Goal: Task Accomplishment & Management: Use online tool/utility

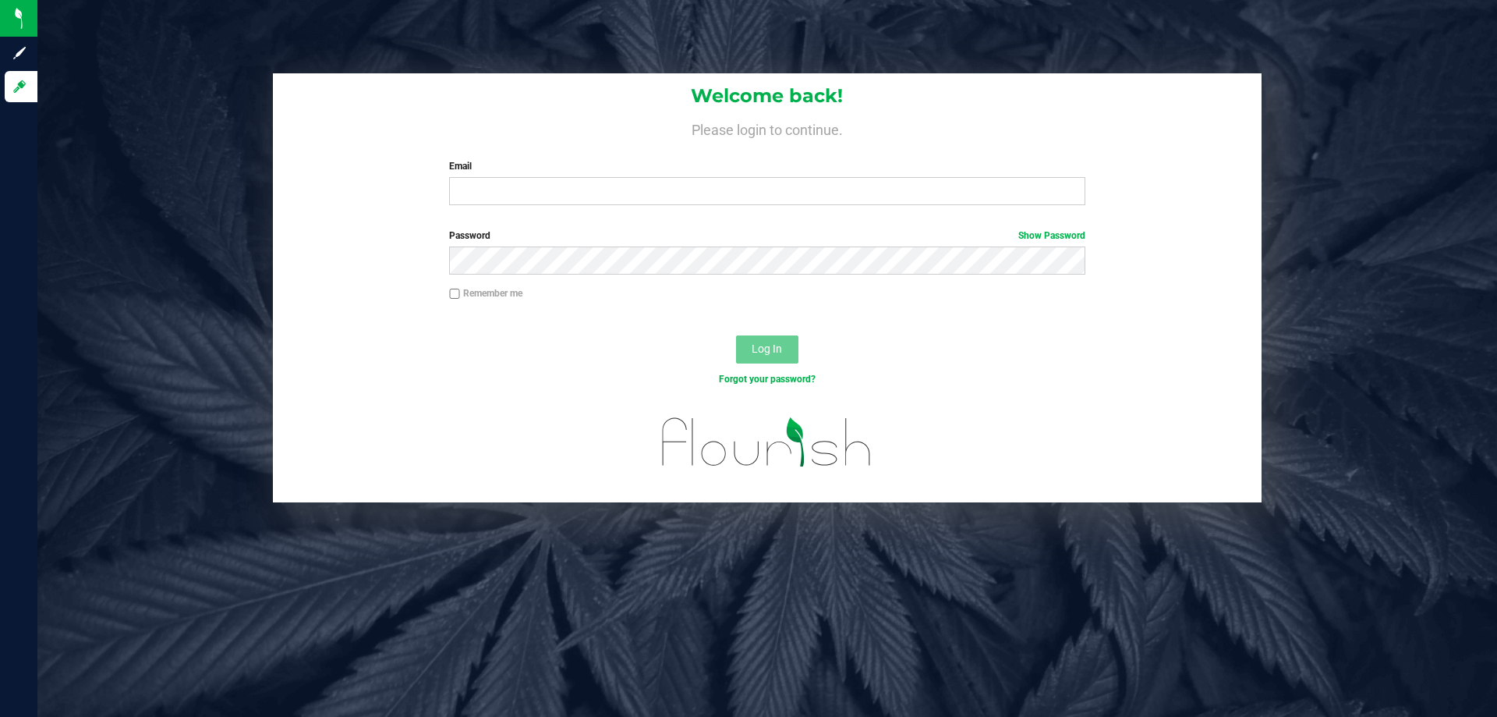
click at [551, 188] on input "Email" at bounding box center [767, 191] width 636 height 28
type input "[EMAIL_ADDRESS][DOMAIN_NAME]"
click at [736, 335] on button "Log In" at bounding box center [767, 349] width 62 height 28
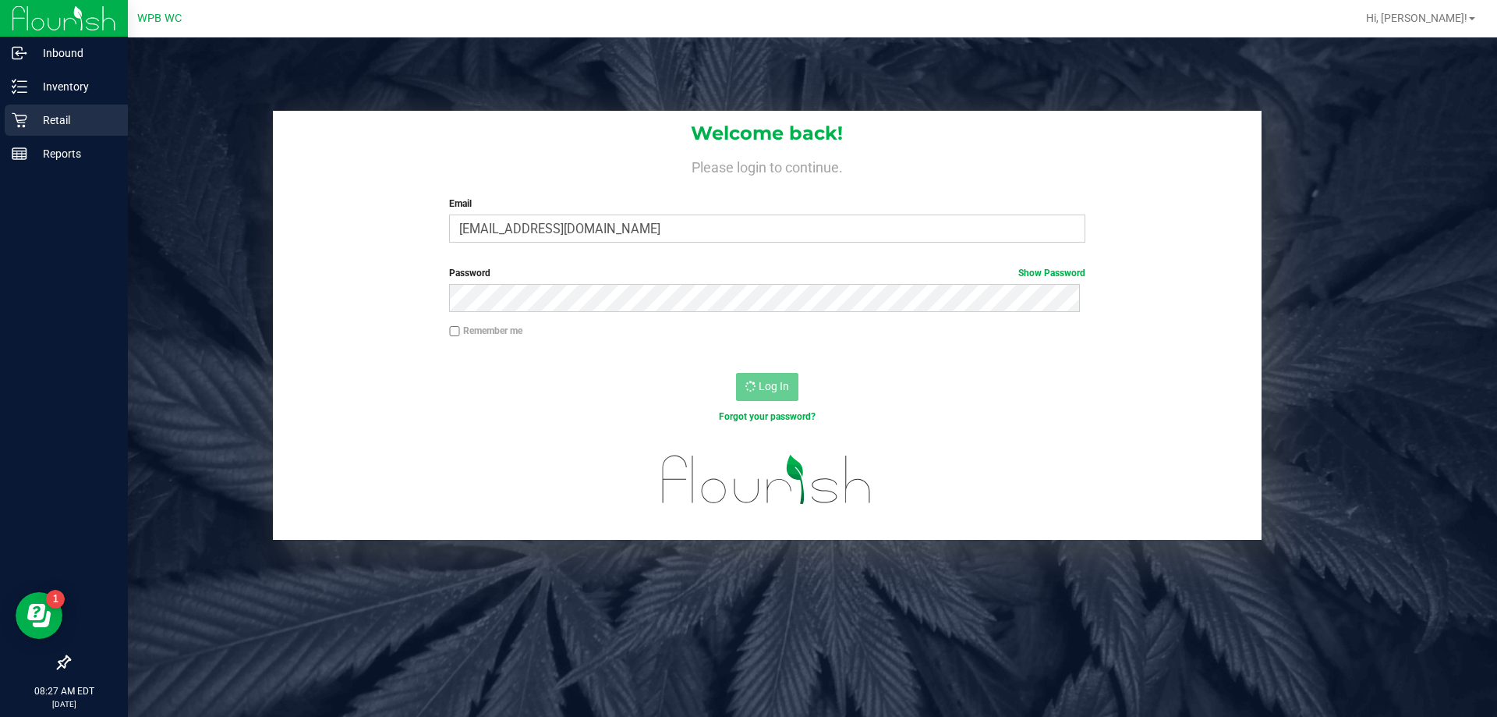
click at [64, 115] on p "Retail" at bounding box center [74, 120] width 94 height 19
click at [63, 115] on p "Retail" at bounding box center [74, 120] width 94 height 19
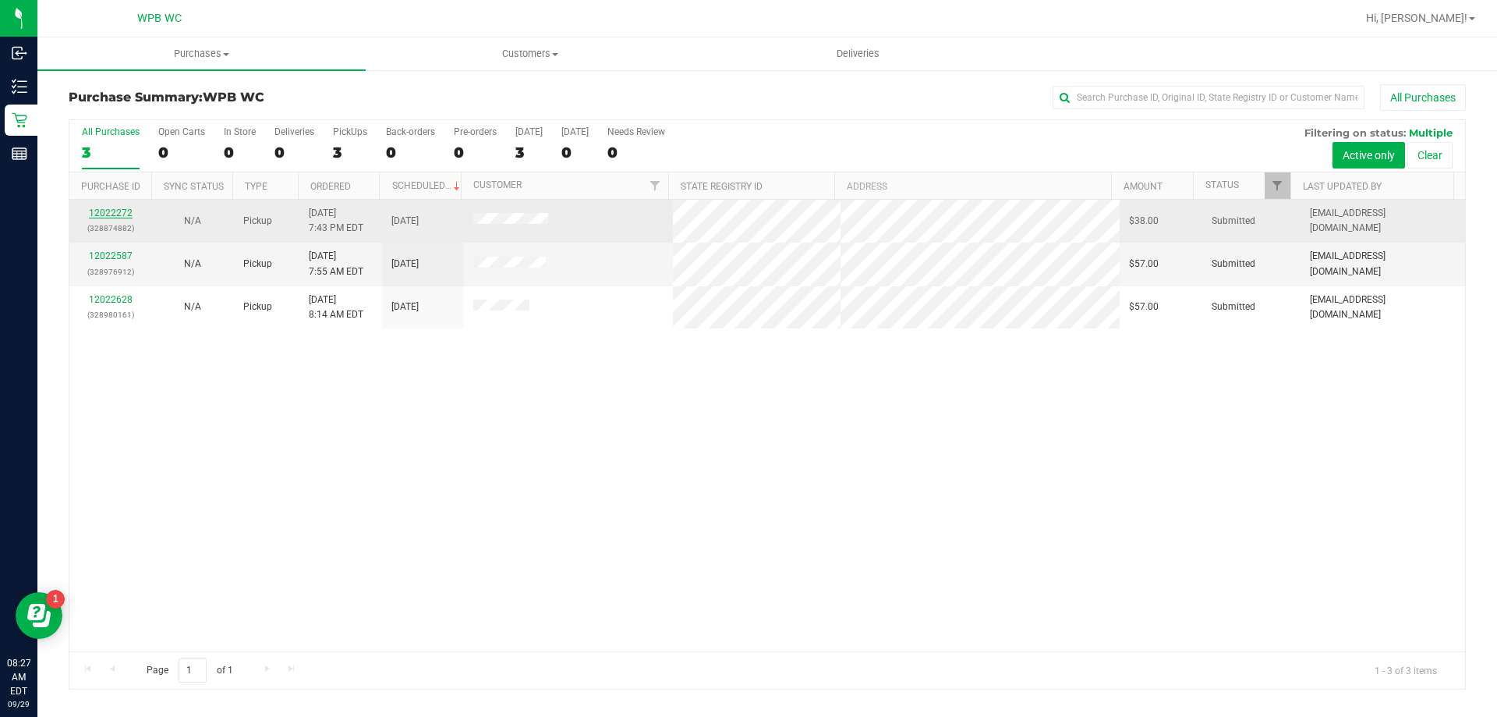
click at [116, 214] on link "12022272" at bounding box center [111, 212] width 44 height 11
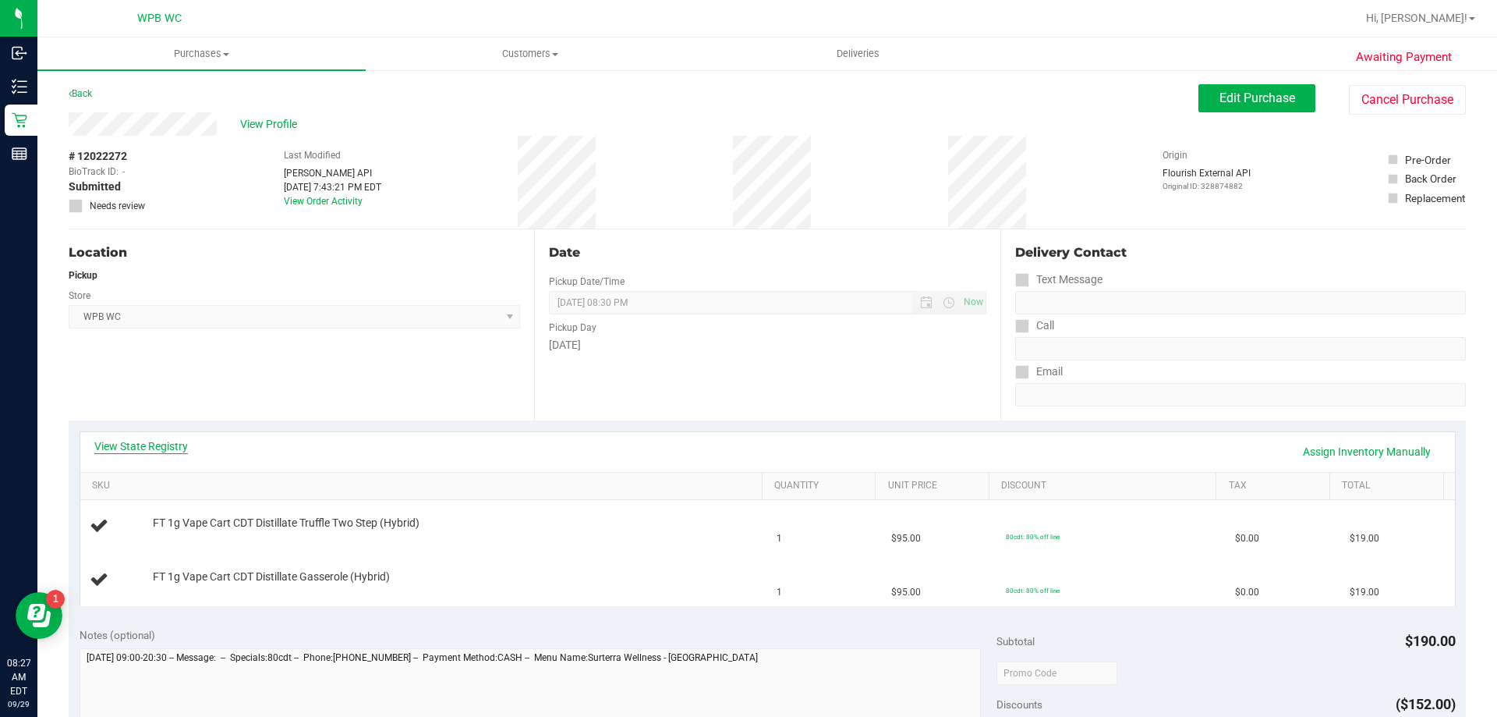
click at [148, 440] on link "View State Registry" at bounding box center [141, 446] width 94 height 16
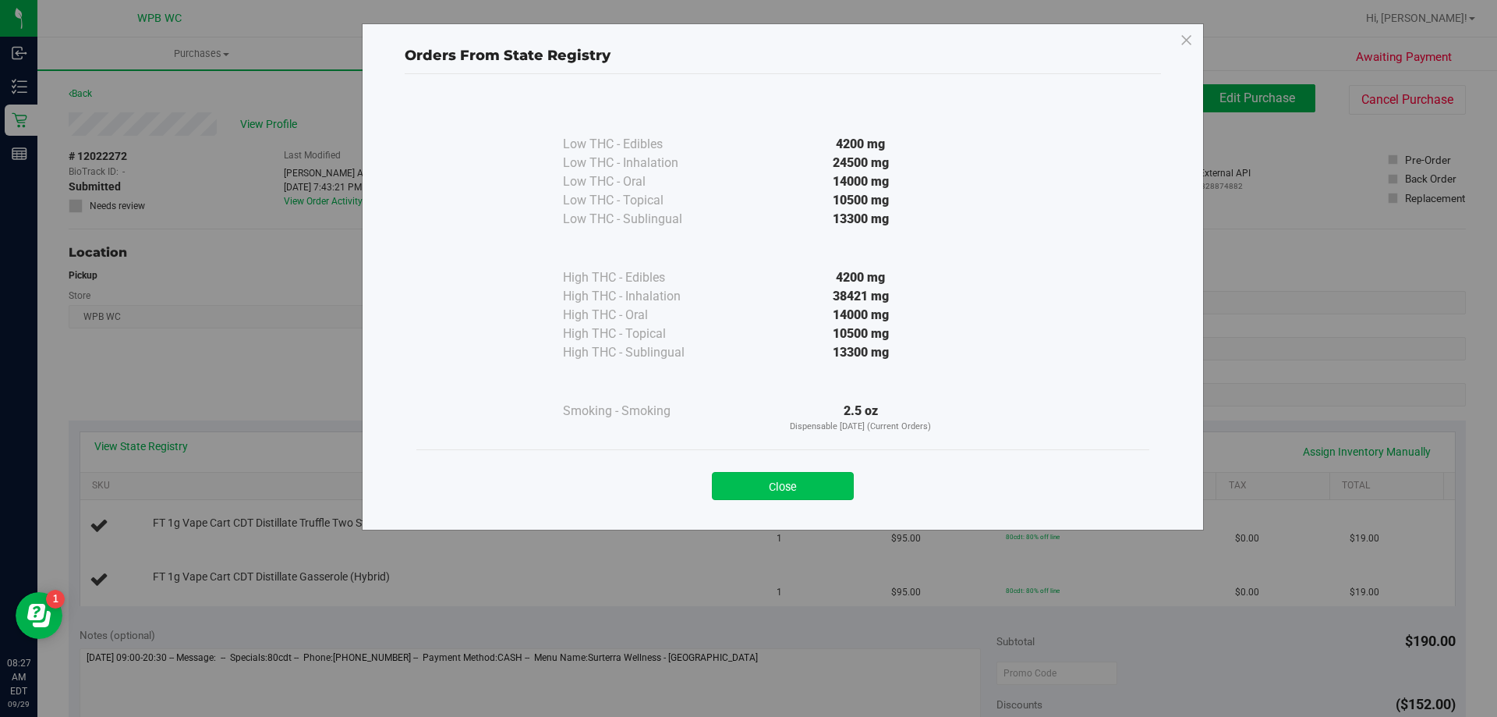
click at [826, 487] on button "Close" at bounding box center [783, 486] width 142 height 28
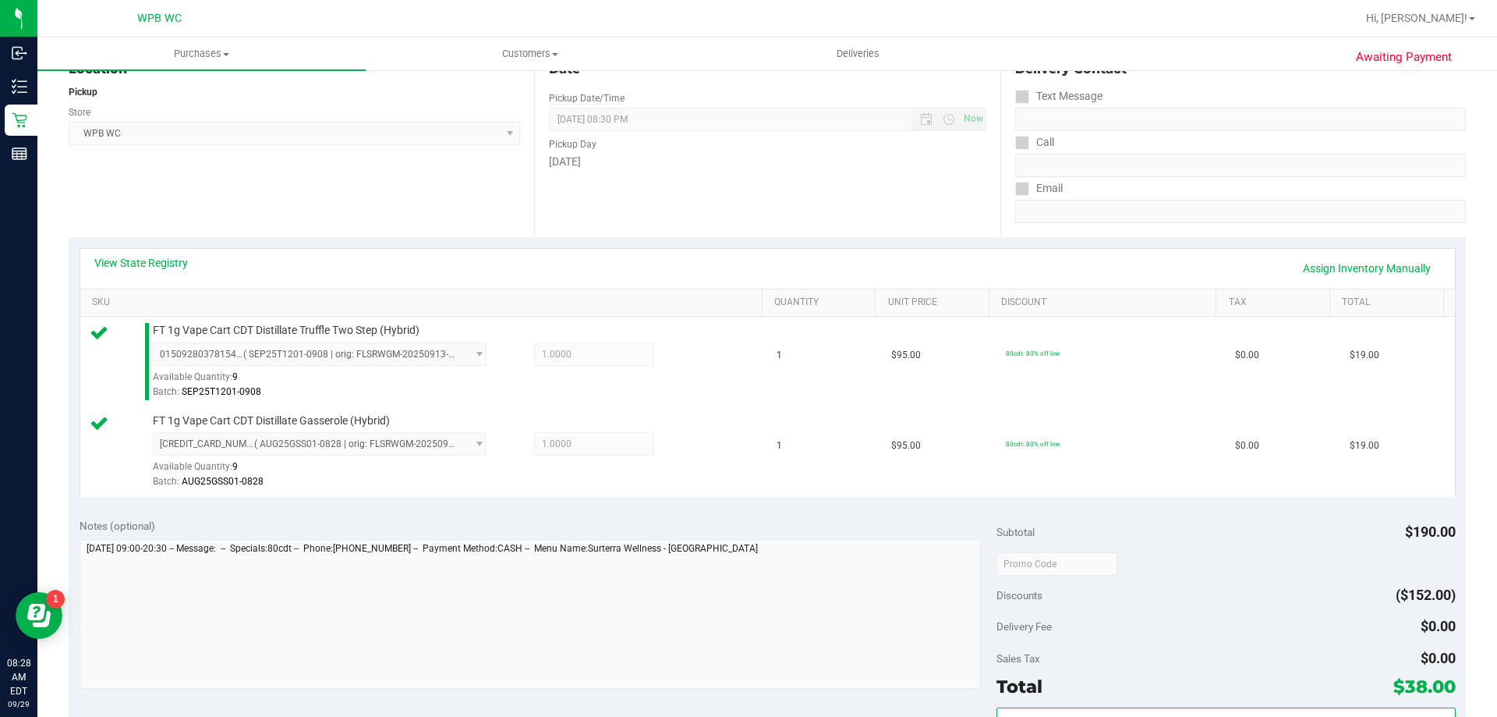
scroll to position [546, 0]
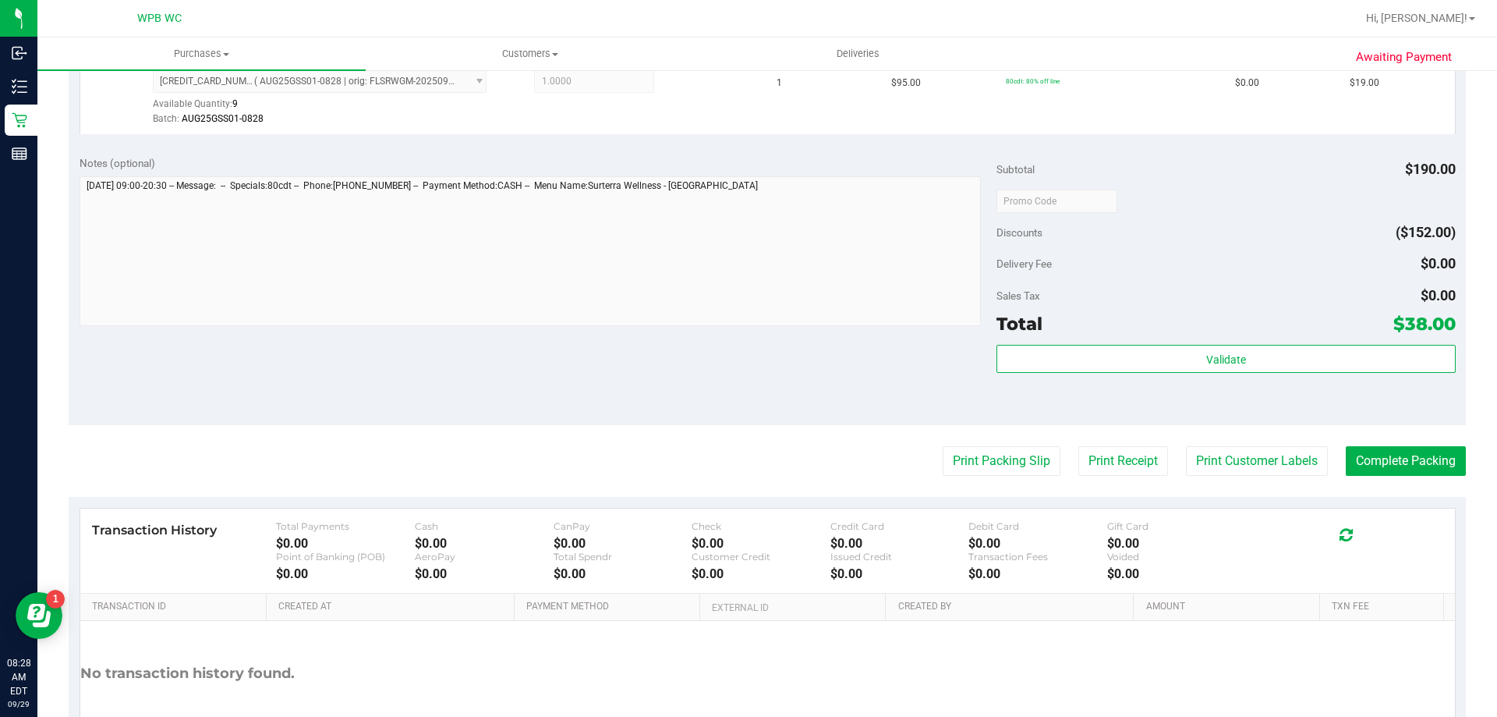
click at [1195, 375] on div "Validate" at bounding box center [1226, 380] width 459 height 70
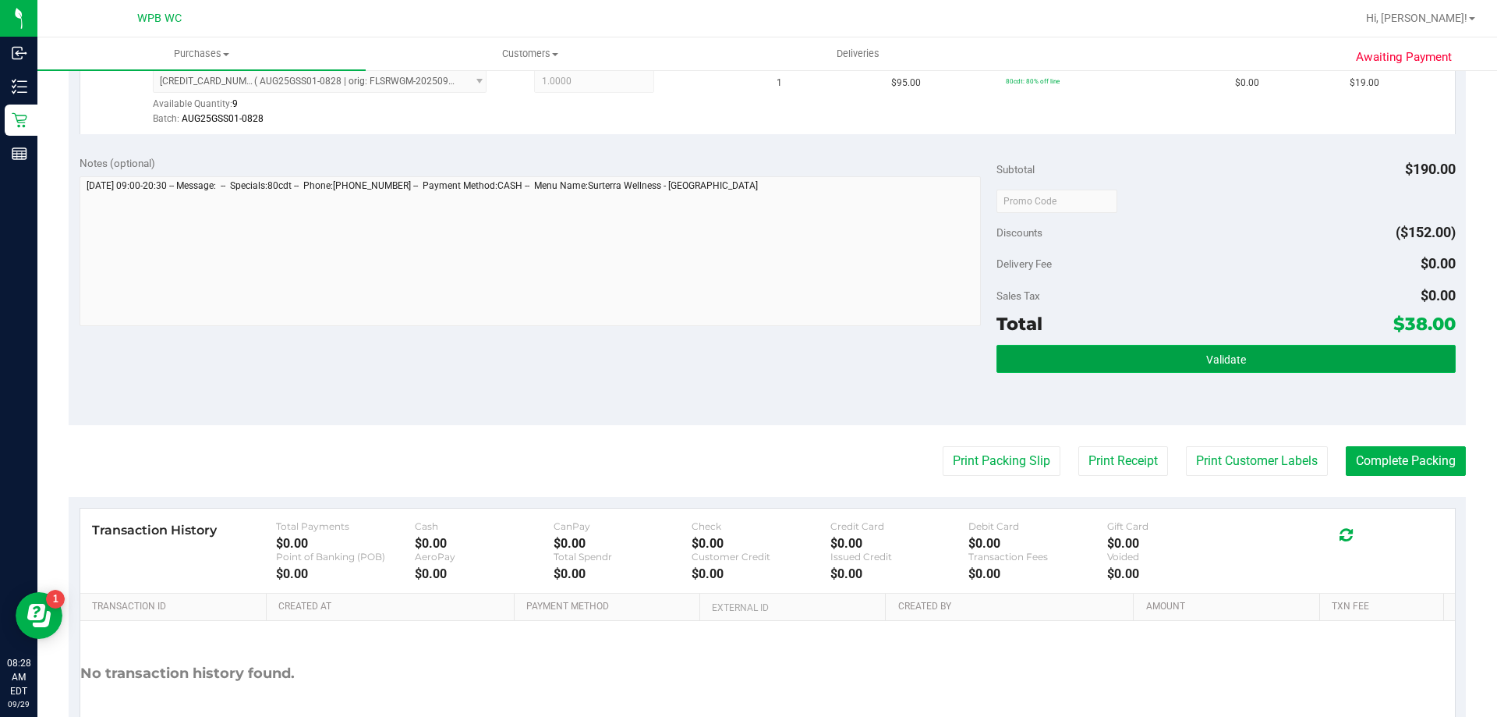
click at [1199, 367] on button "Validate" at bounding box center [1226, 359] width 459 height 28
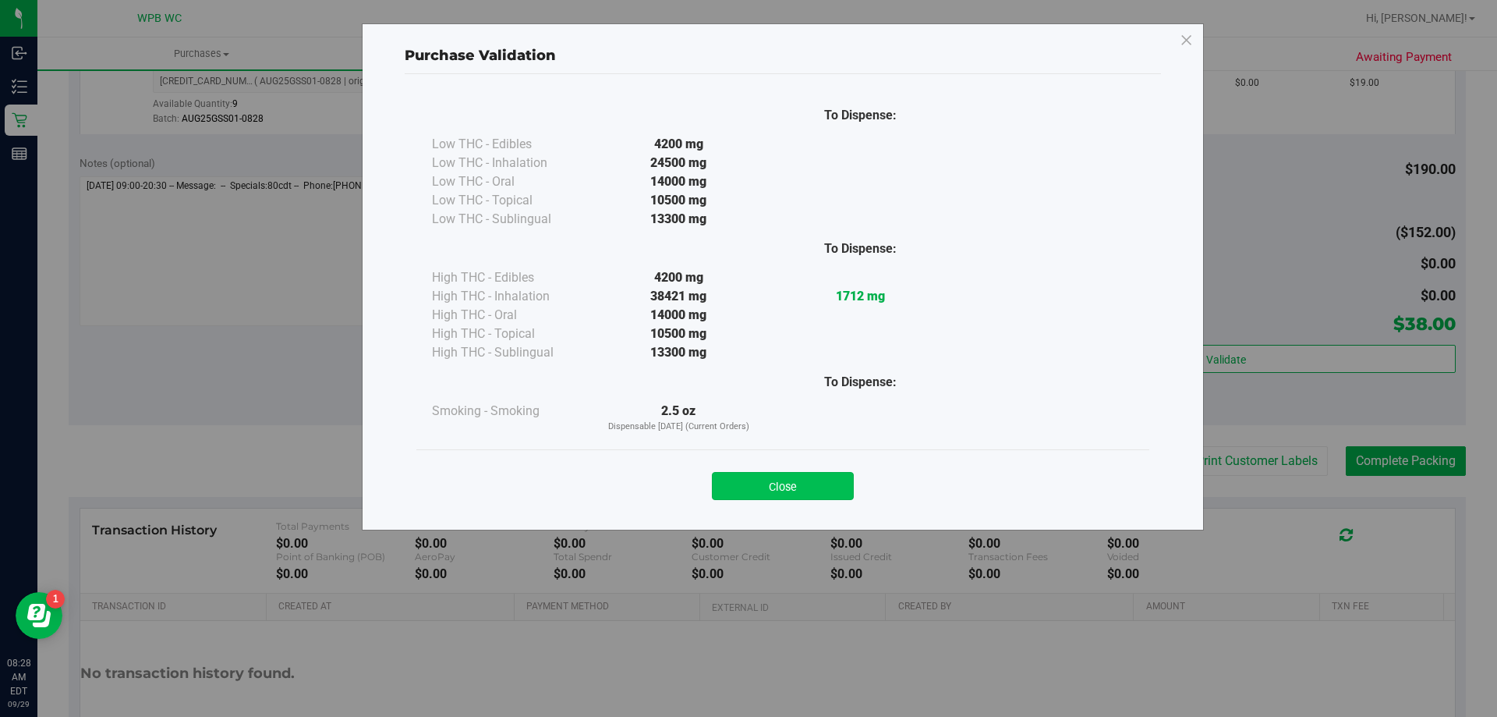
click at [795, 492] on button "Close" at bounding box center [783, 486] width 142 height 28
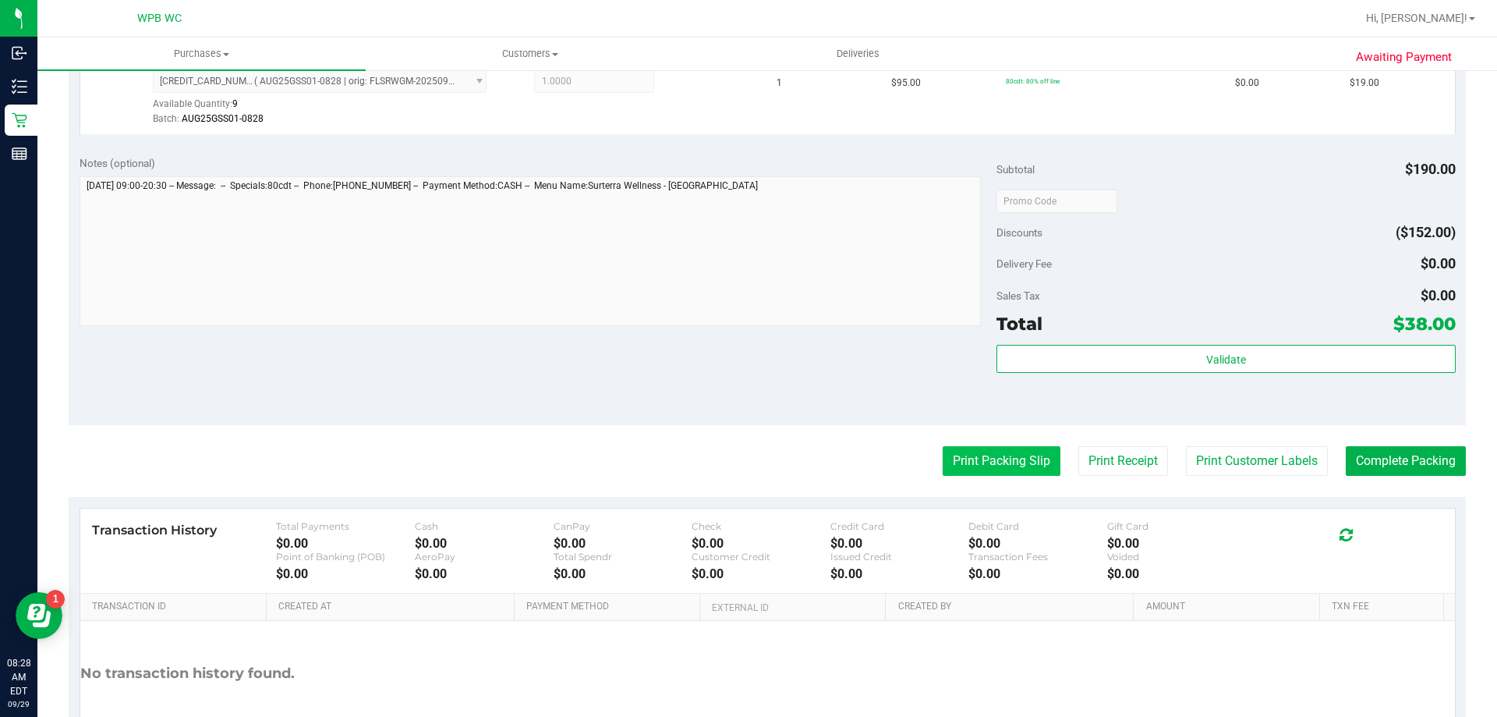
click at [1021, 455] on button "Print Packing Slip" at bounding box center [1002, 461] width 118 height 30
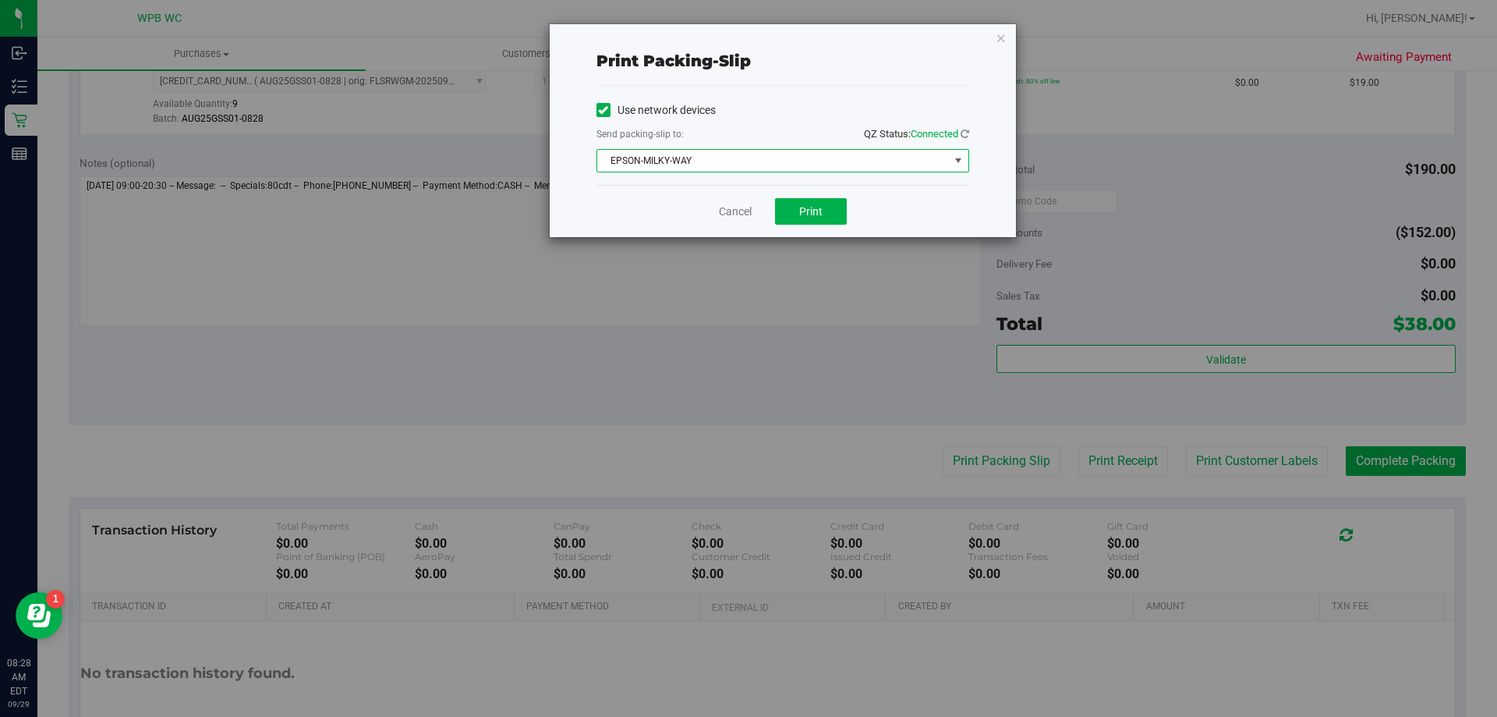
click at [808, 166] on span "EPSON-MILKY-WAY" at bounding box center [773, 161] width 352 height 22
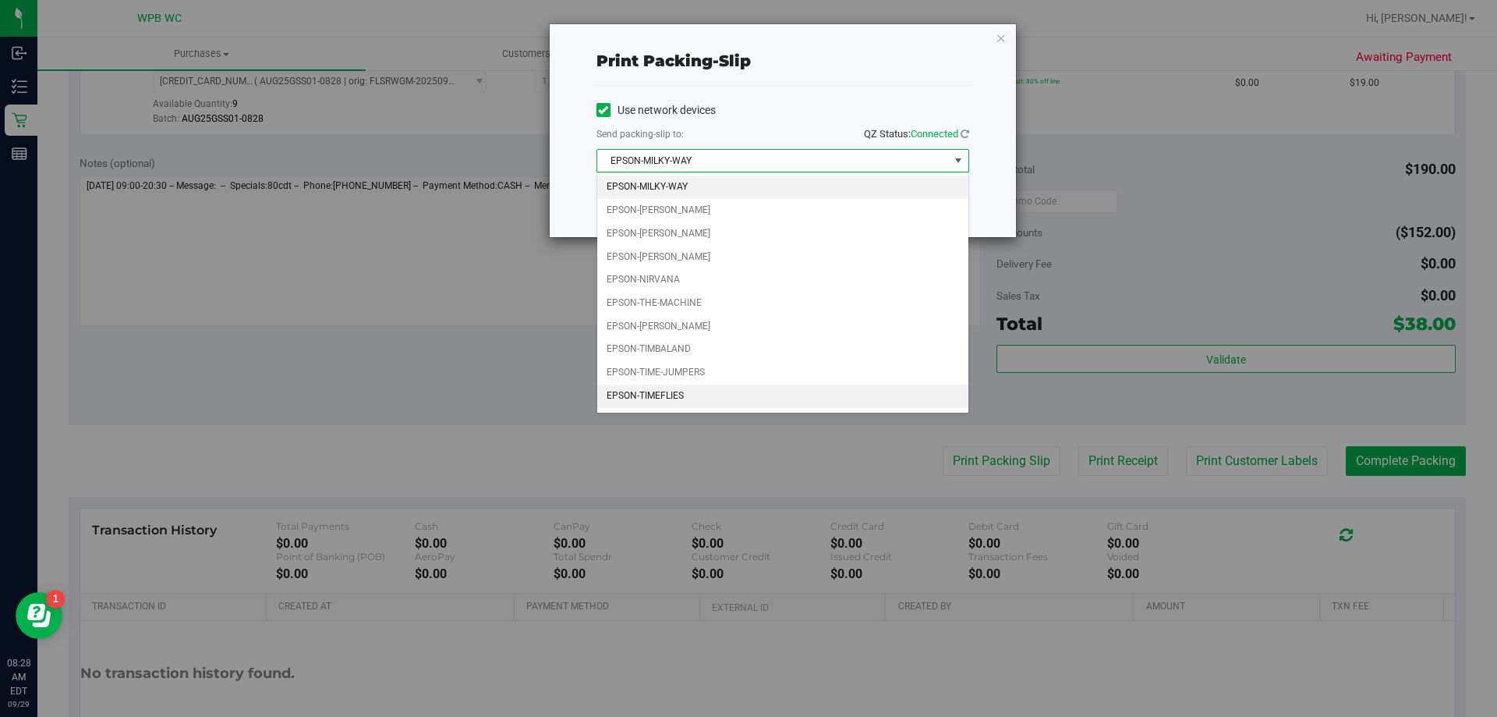
click at [690, 393] on li "EPSON-TIMEFLIES" at bounding box center [782, 395] width 371 height 23
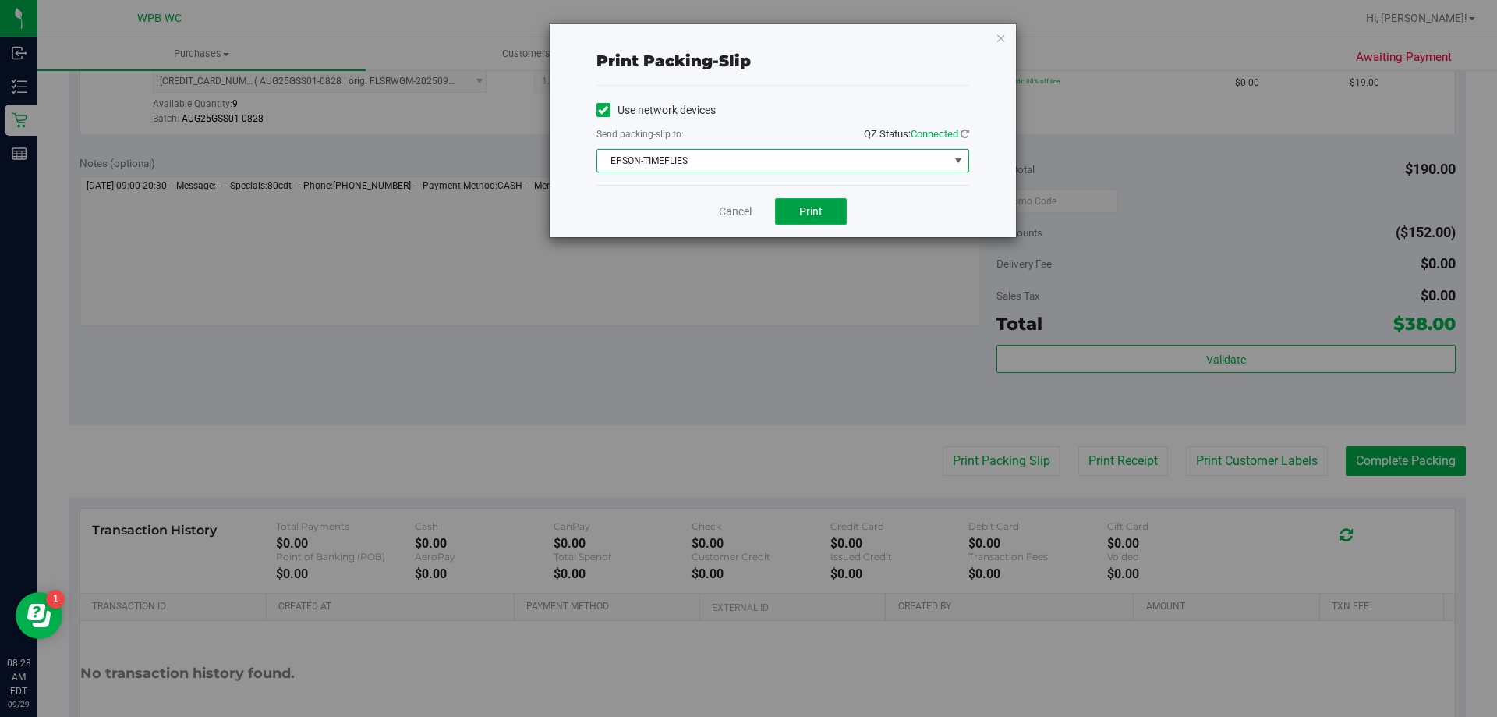
click at [808, 200] on button "Print" at bounding box center [811, 211] width 72 height 27
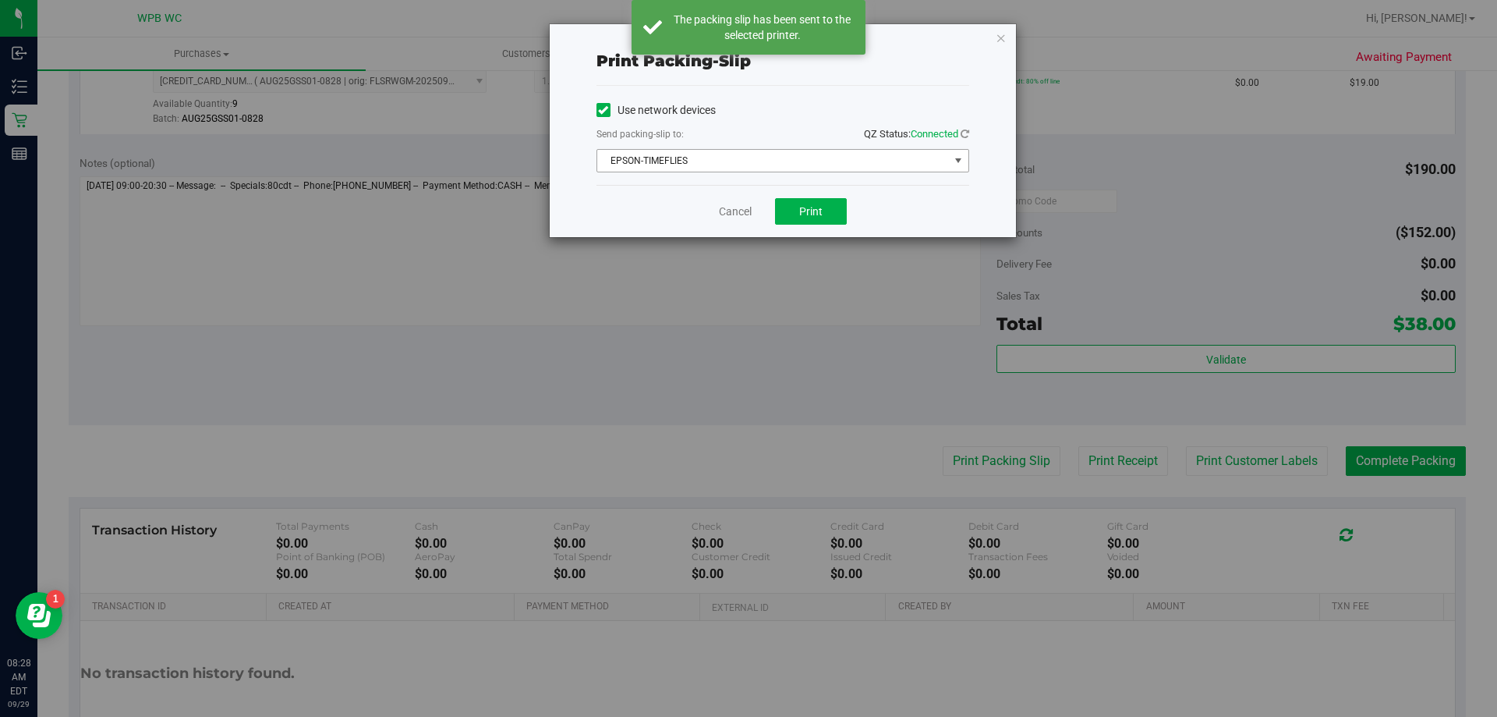
click at [765, 158] on span "EPSON-TIMEFLIES" at bounding box center [773, 161] width 352 height 22
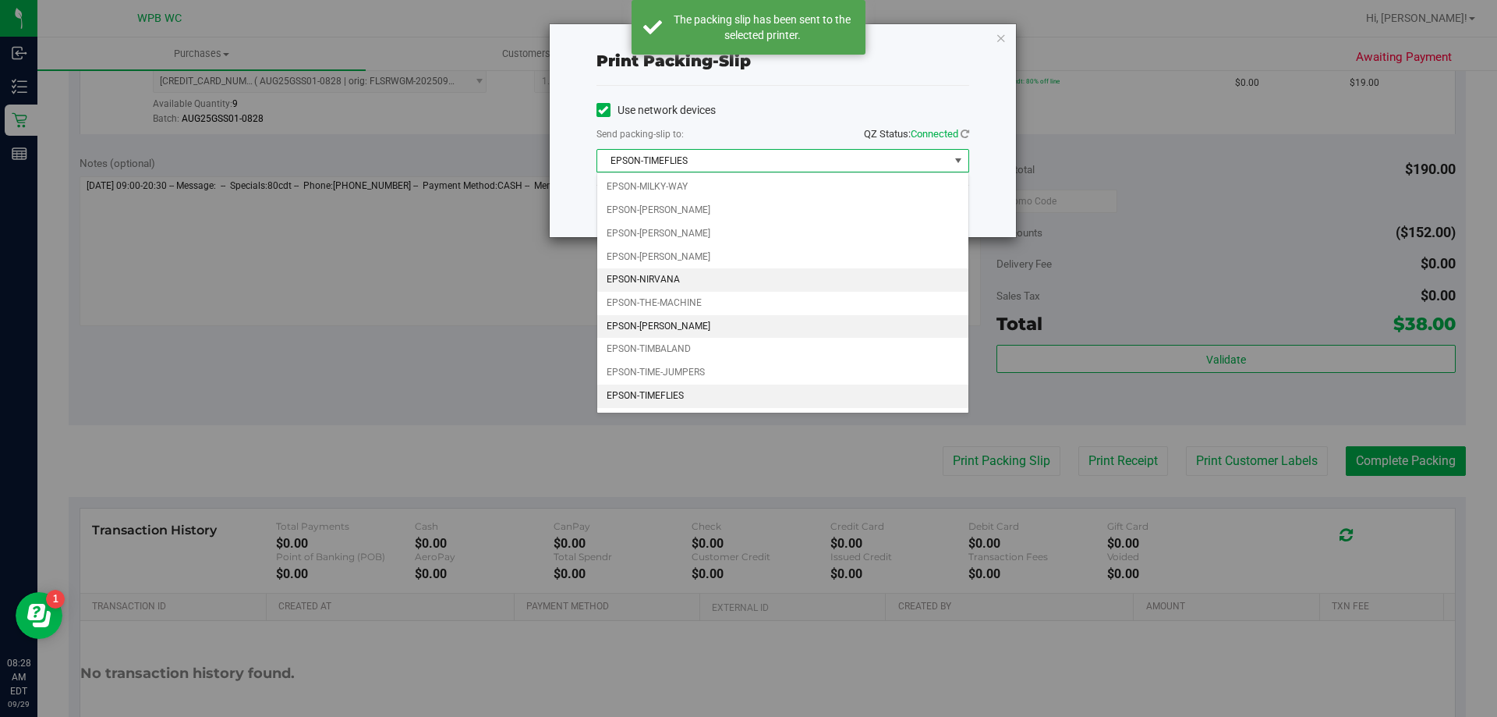
click at [698, 274] on li "EPSON-NIRVANA" at bounding box center [782, 279] width 371 height 23
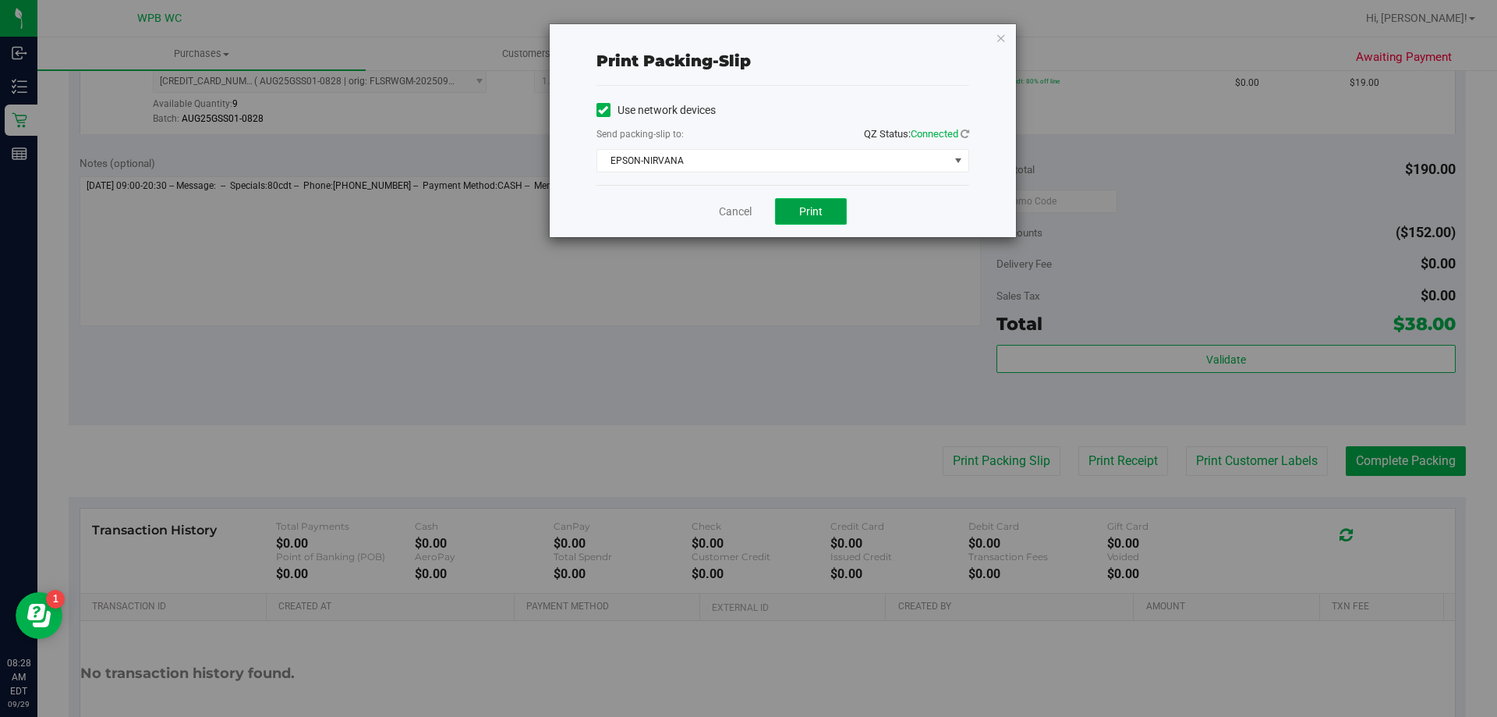
click at [817, 205] on span "Print" at bounding box center [810, 211] width 23 height 12
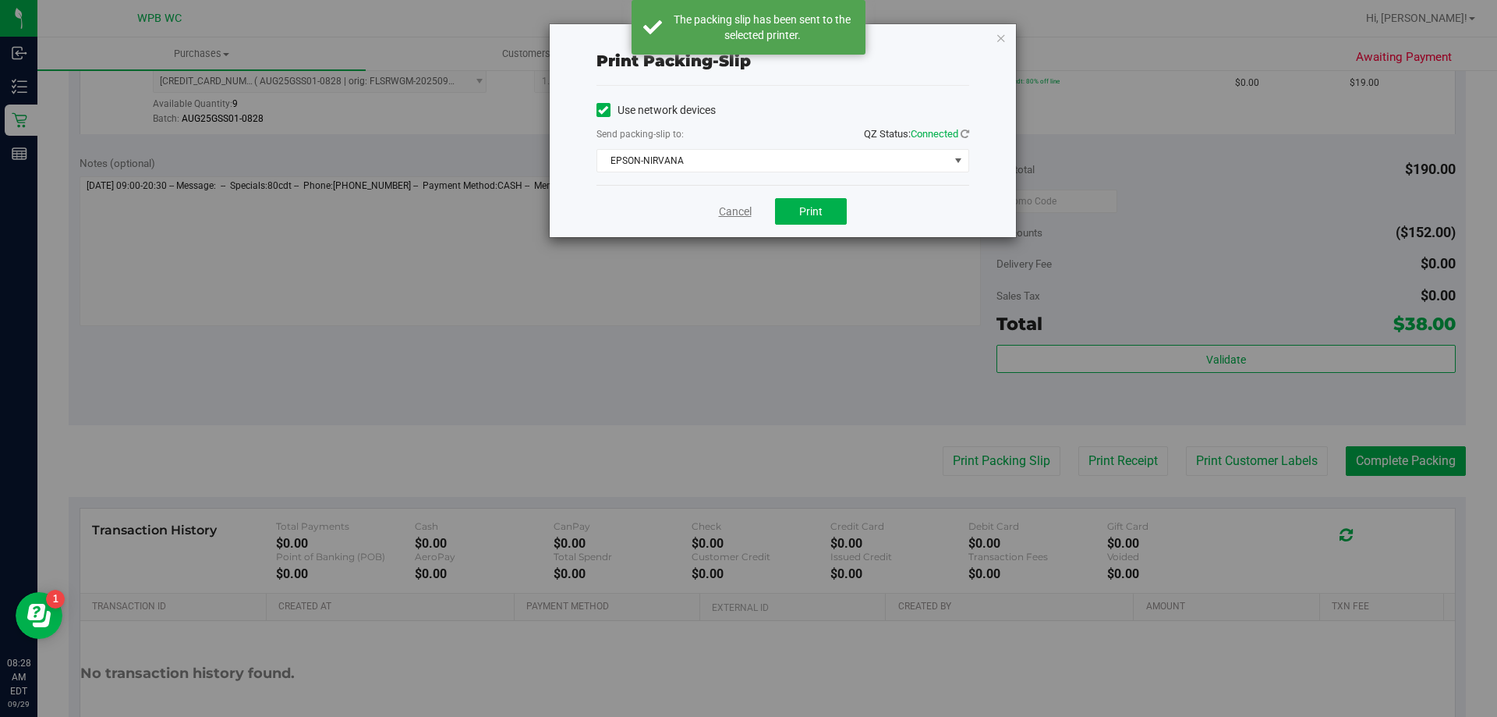
click at [729, 211] on link "Cancel" at bounding box center [735, 212] width 33 height 16
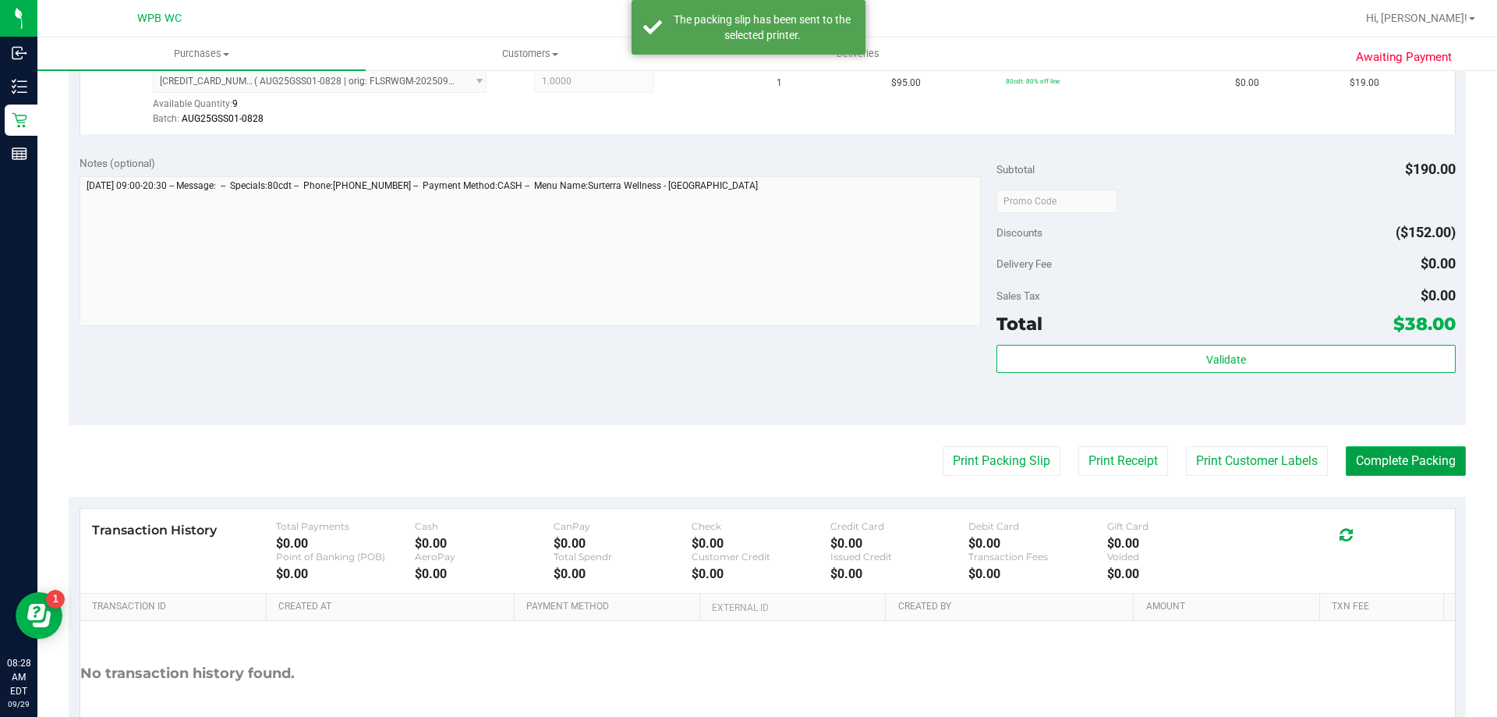
click at [1447, 455] on button "Complete Packing" at bounding box center [1406, 461] width 120 height 30
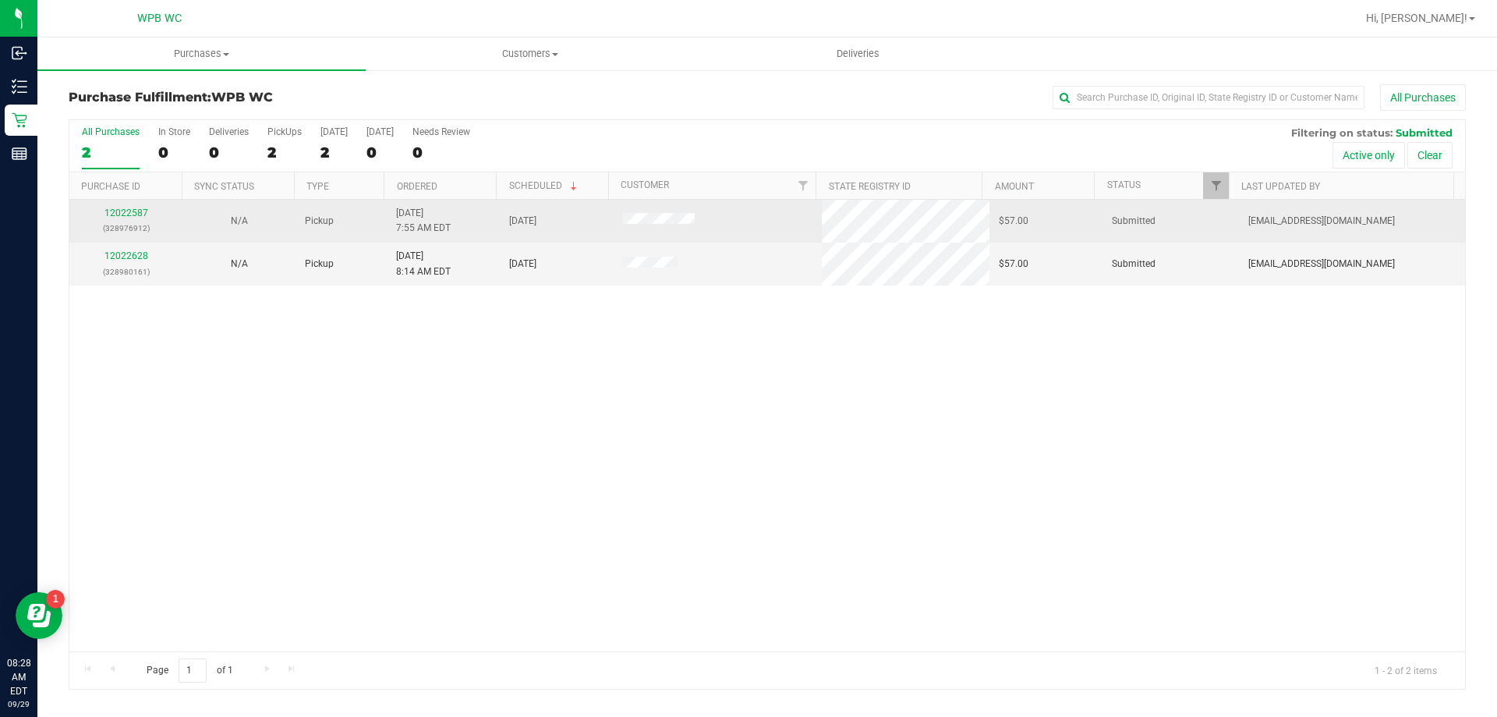
click at [136, 220] on div "12022587 (328976912)" at bounding box center [126, 221] width 94 height 30
click at [138, 217] on link "12022587" at bounding box center [127, 212] width 44 height 11
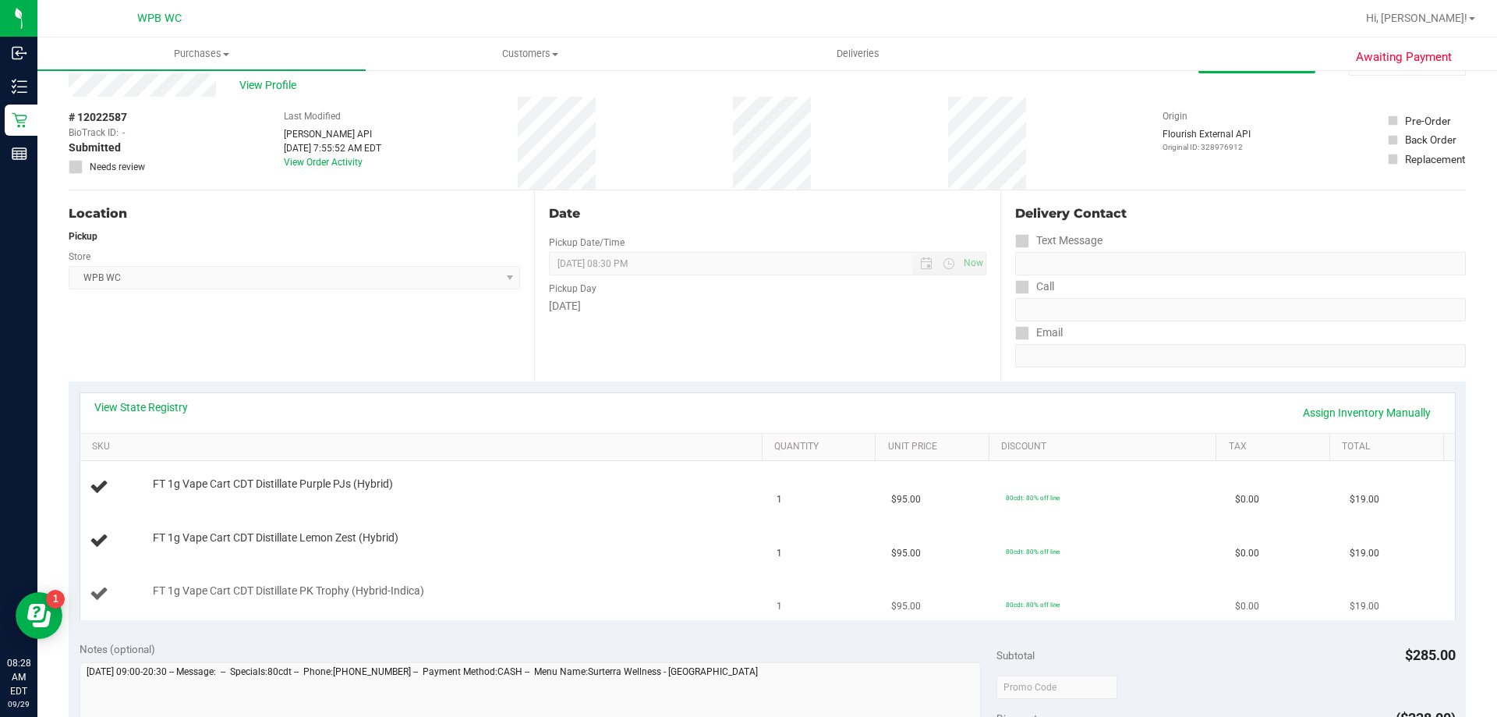
scroll to position [78, 0]
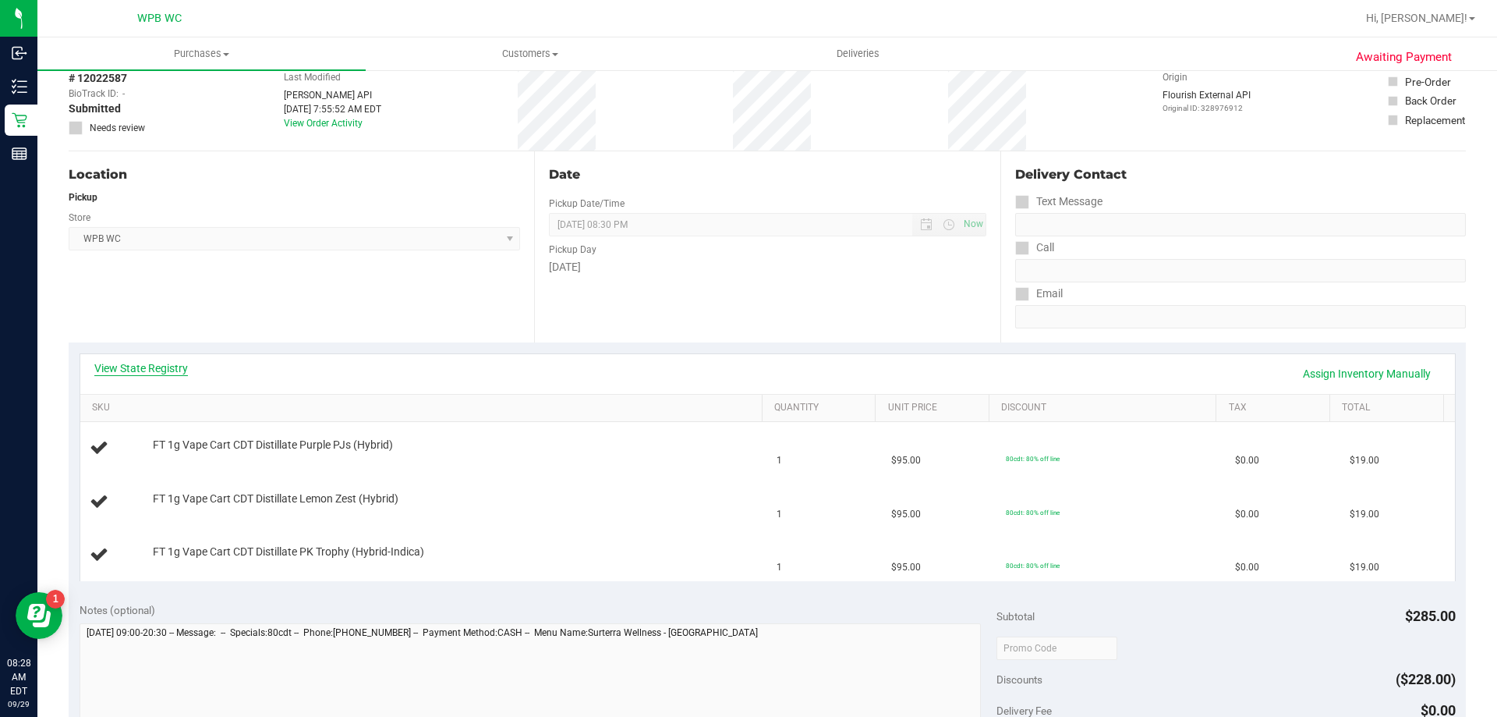
click at [165, 364] on link "View State Registry" at bounding box center [141, 368] width 94 height 16
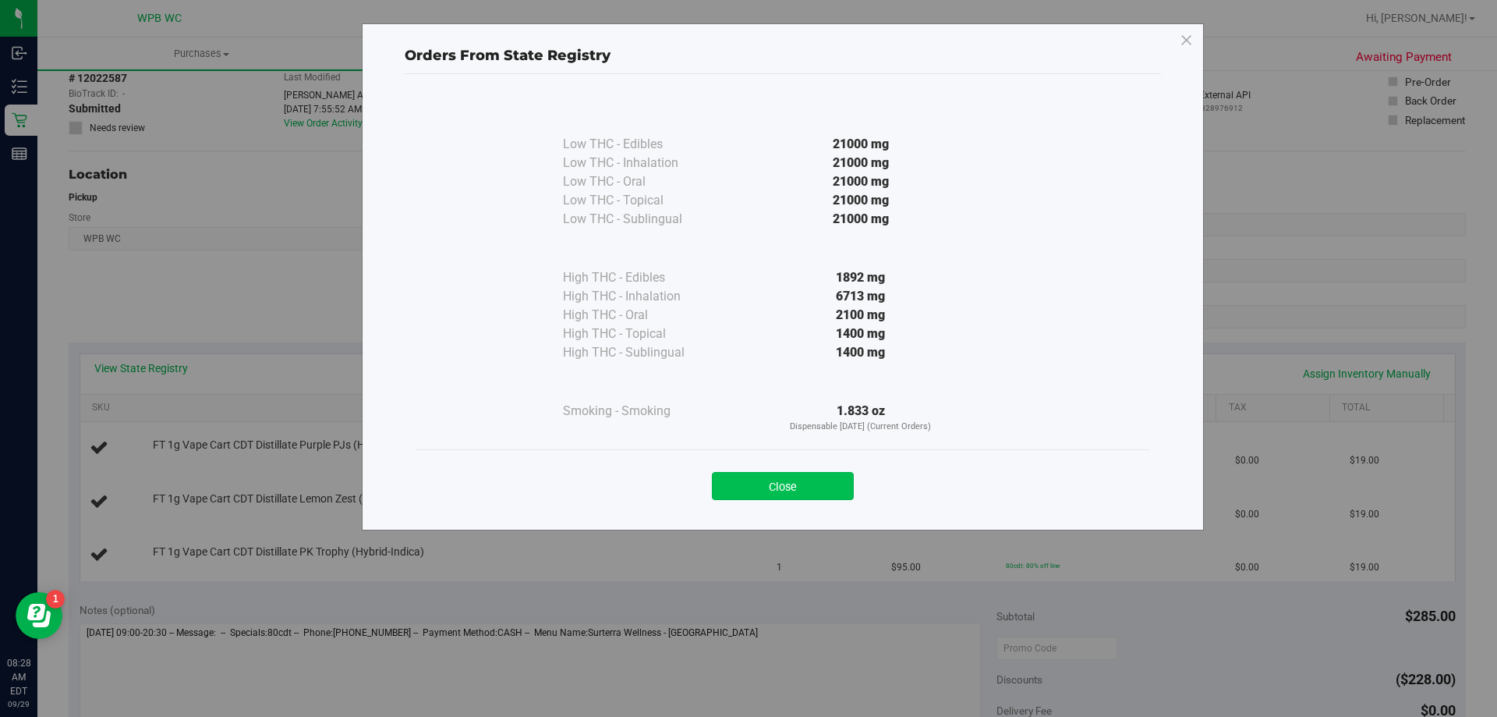
click at [836, 492] on button "Close" at bounding box center [783, 486] width 142 height 28
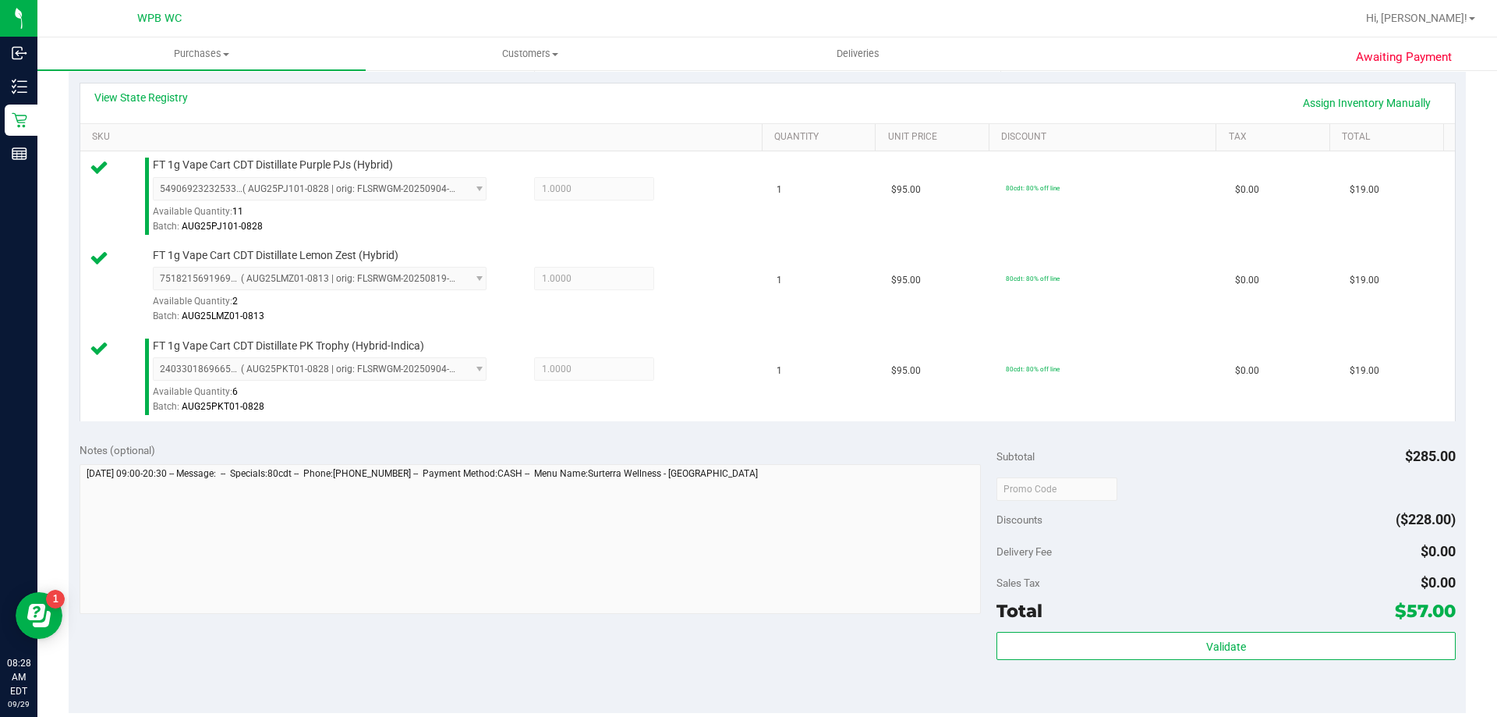
scroll to position [624, 0]
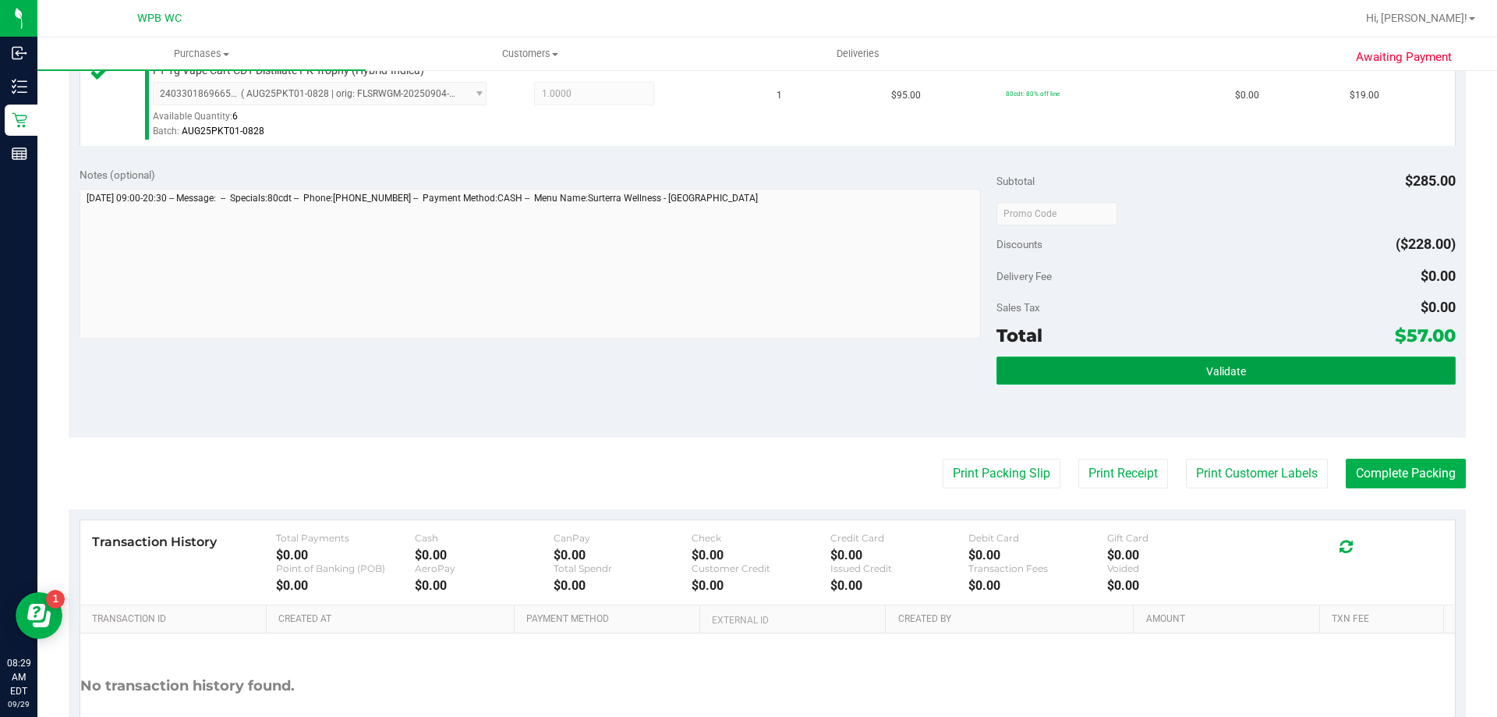
click at [1217, 359] on button "Validate" at bounding box center [1226, 370] width 459 height 28
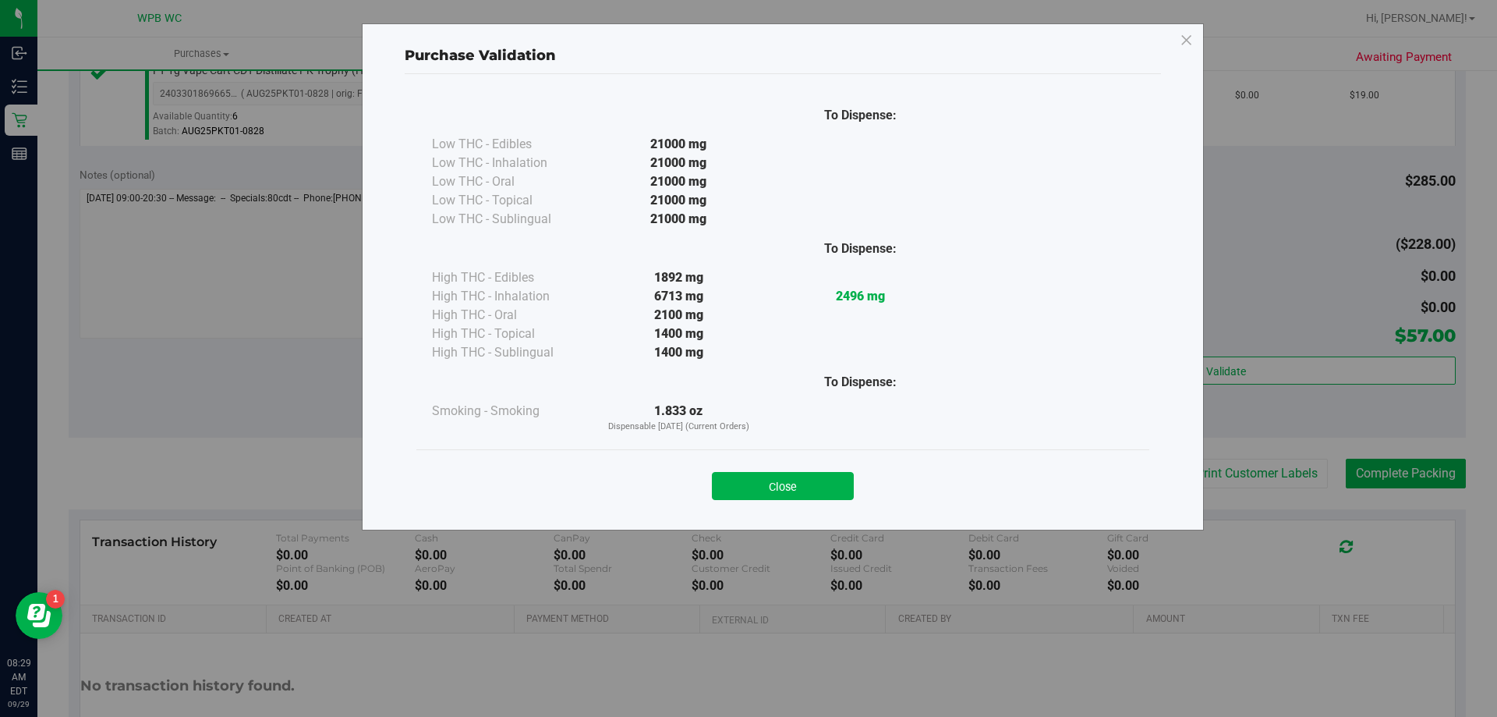
click at [820, 469] on div "Close" at bounding box center [783, 481] width 710 height 39
drag, startPoint x: 827, startPoint y: 473, endPoint x: 919, endPoint y: 477, distance: 92.1
click at [834, 473] on button "Close" at bounding box center [783, 486] width 142 height 28
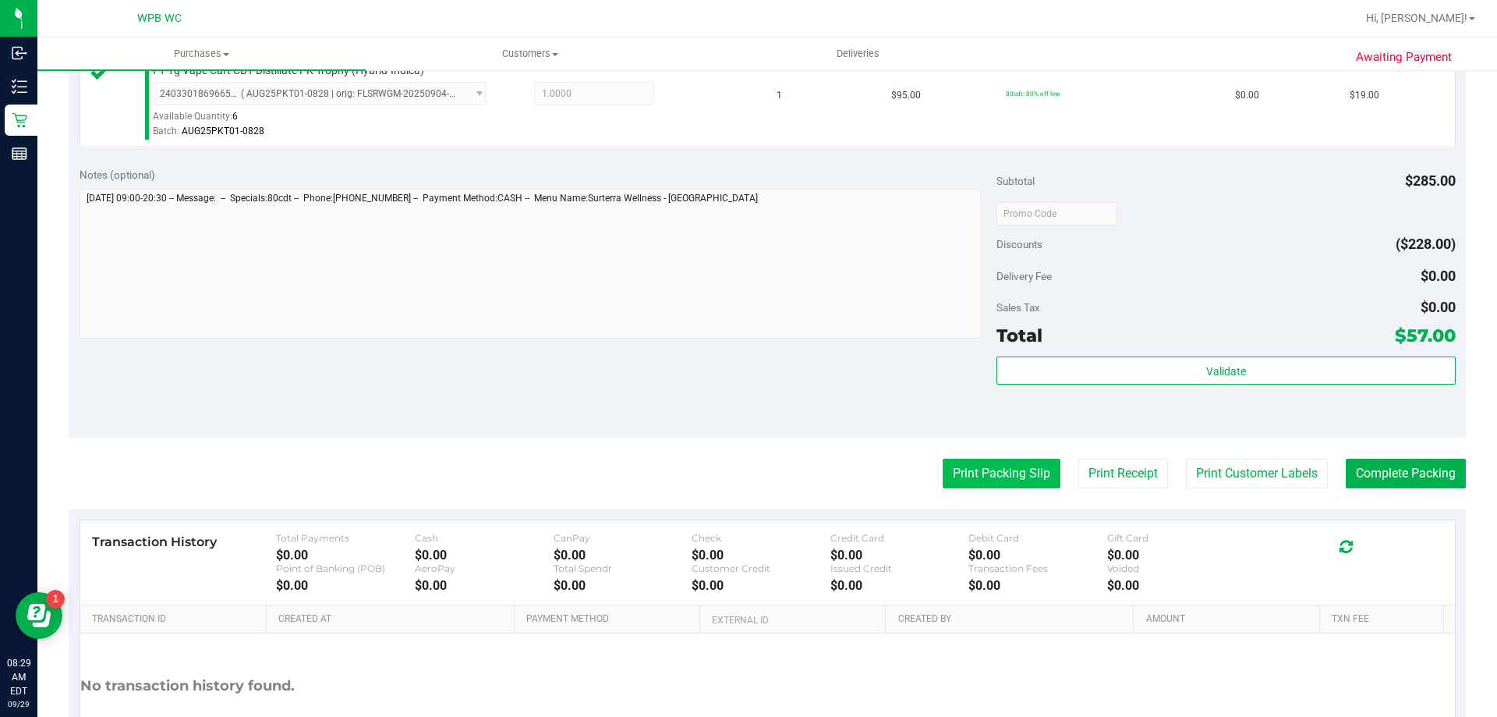
click at [965, 467] on button "Print Packing Slip" at bounding box center [1002, 474] width 118 height 30
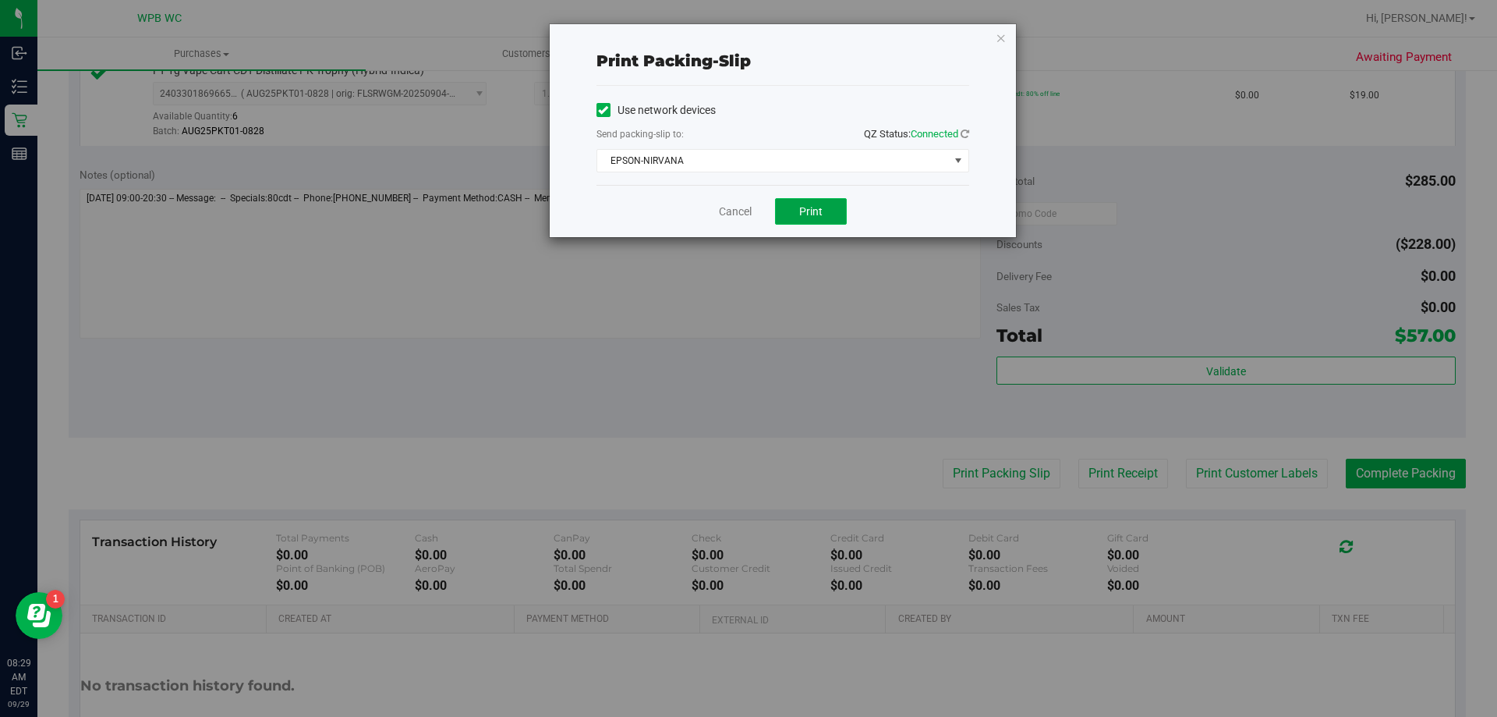
click at [808, 205] on span "Print" at bounding box center [810, 211] width 23 height 12
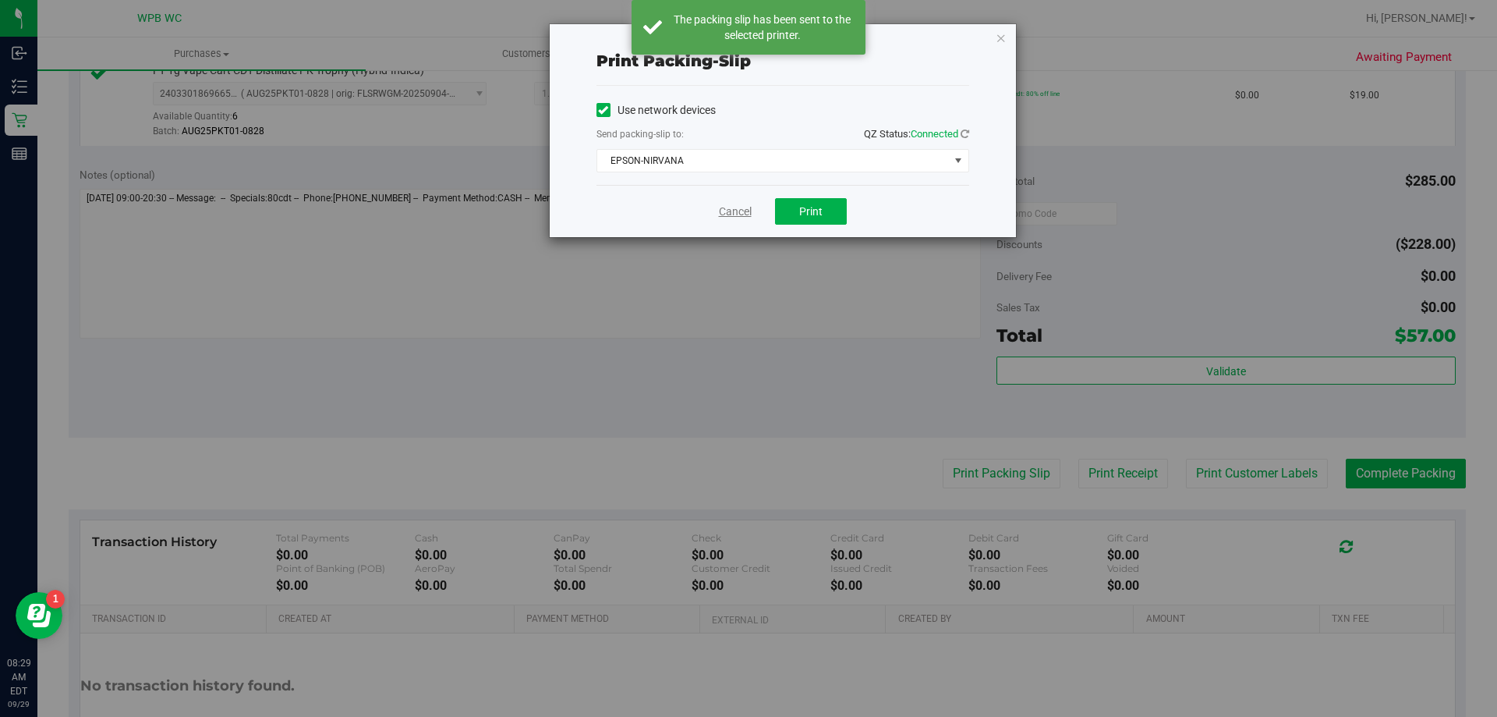
click at [740, 204] on link "Cancel" at bounding box center [735, 212] width 33 height 16
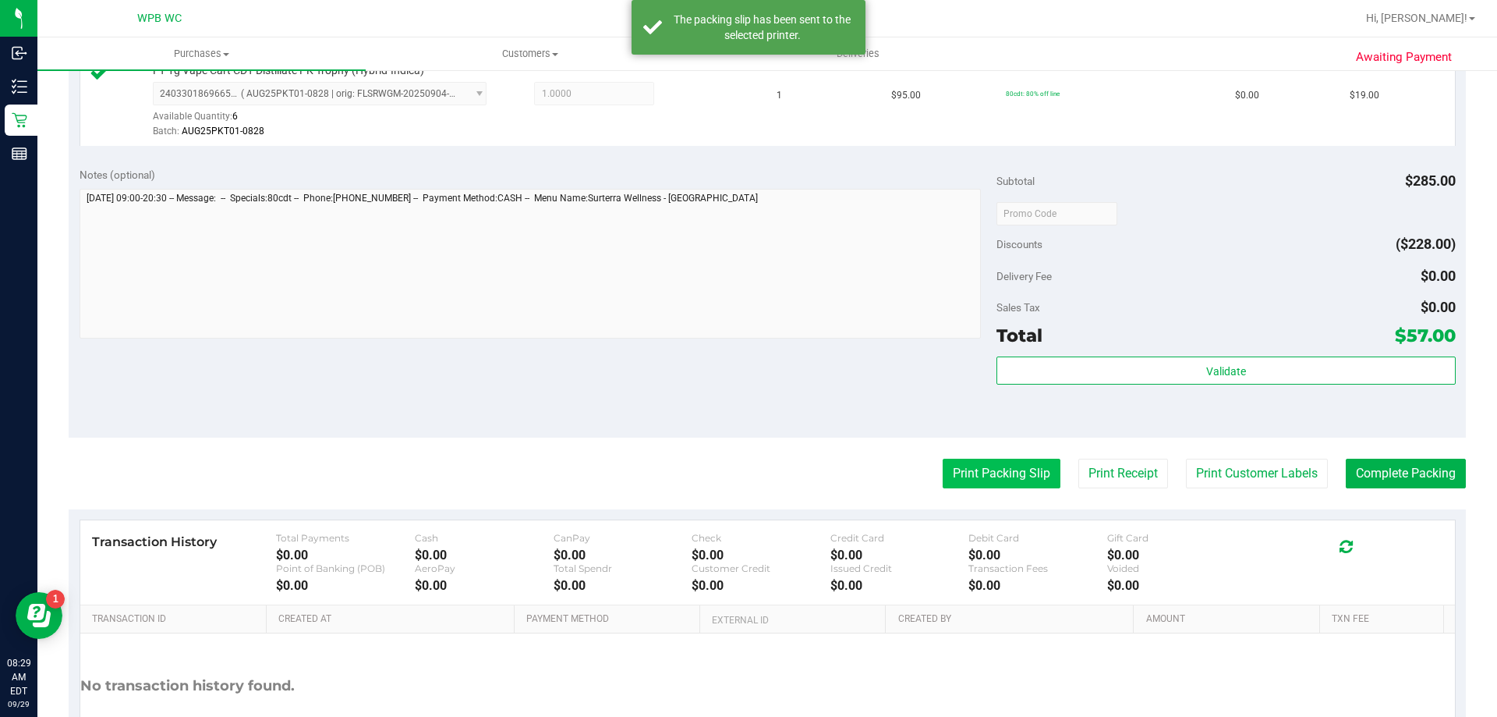
click at [1001, 469] on button "Print Packing Slip" at bounding box center [1002, 474] width 118 height 30
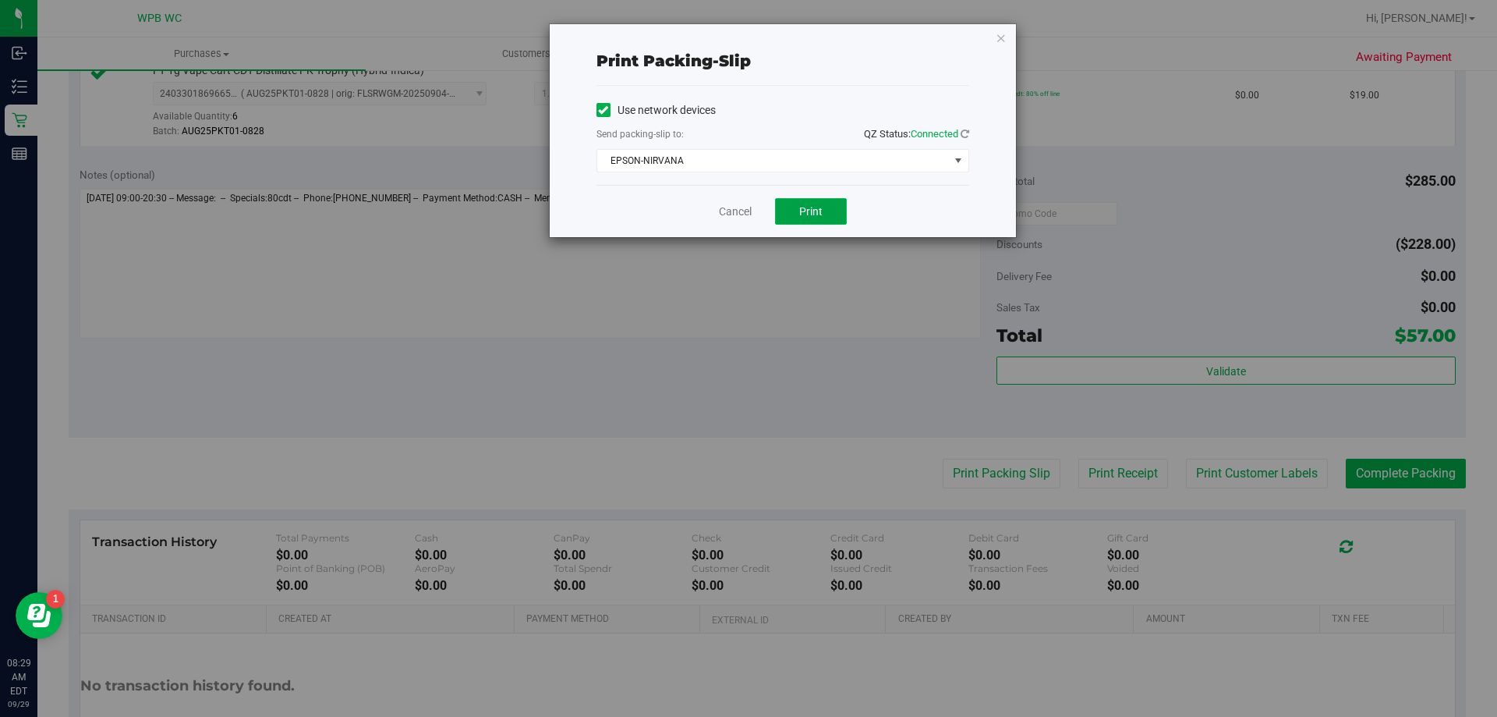
click at [810, 203] on button "Print" at bounding box center [811, 211] width 72 height 27
click at [722, 219] on link "Cancel" at bounding box center [735, 212] width 33 height 16
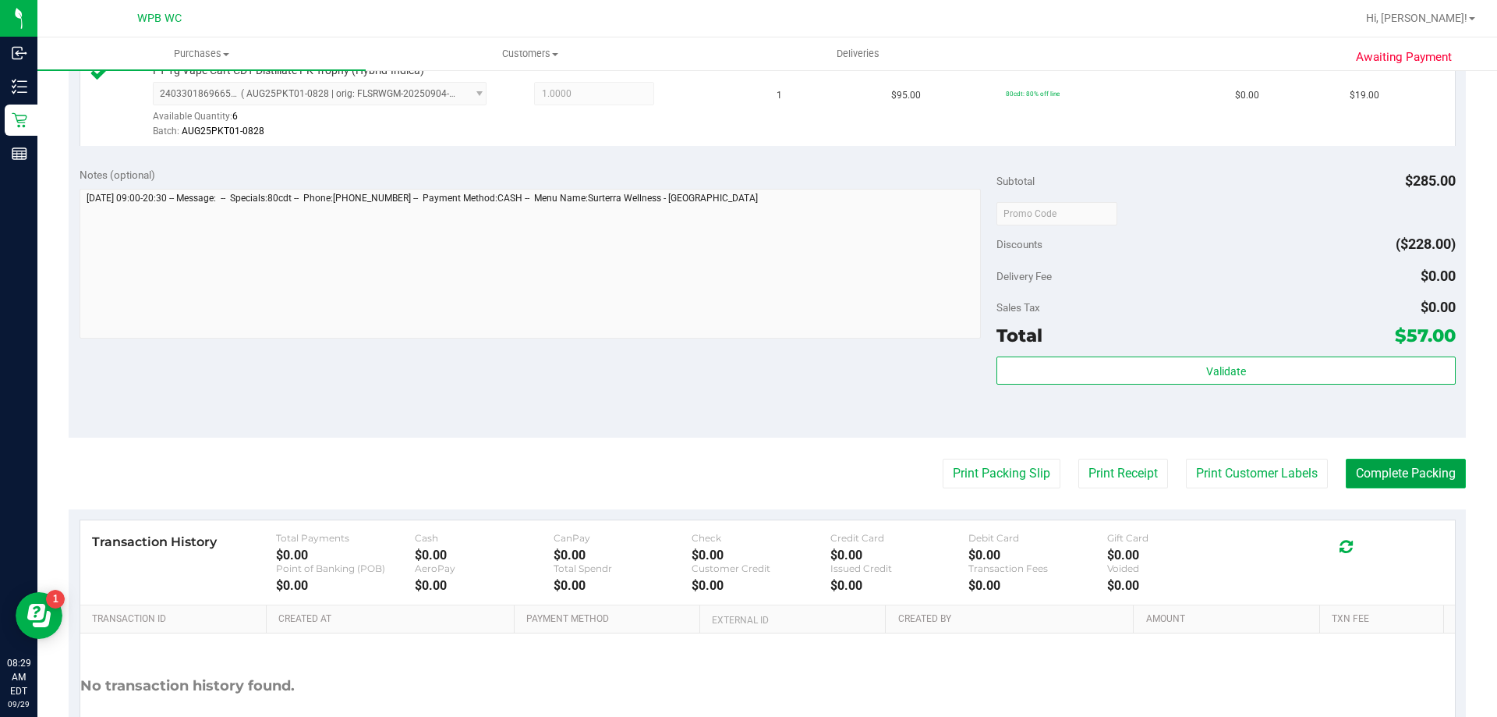
click at [1414, 483] on button "Complete Packing" at bounding box center [1406, 474] width 120 height 30
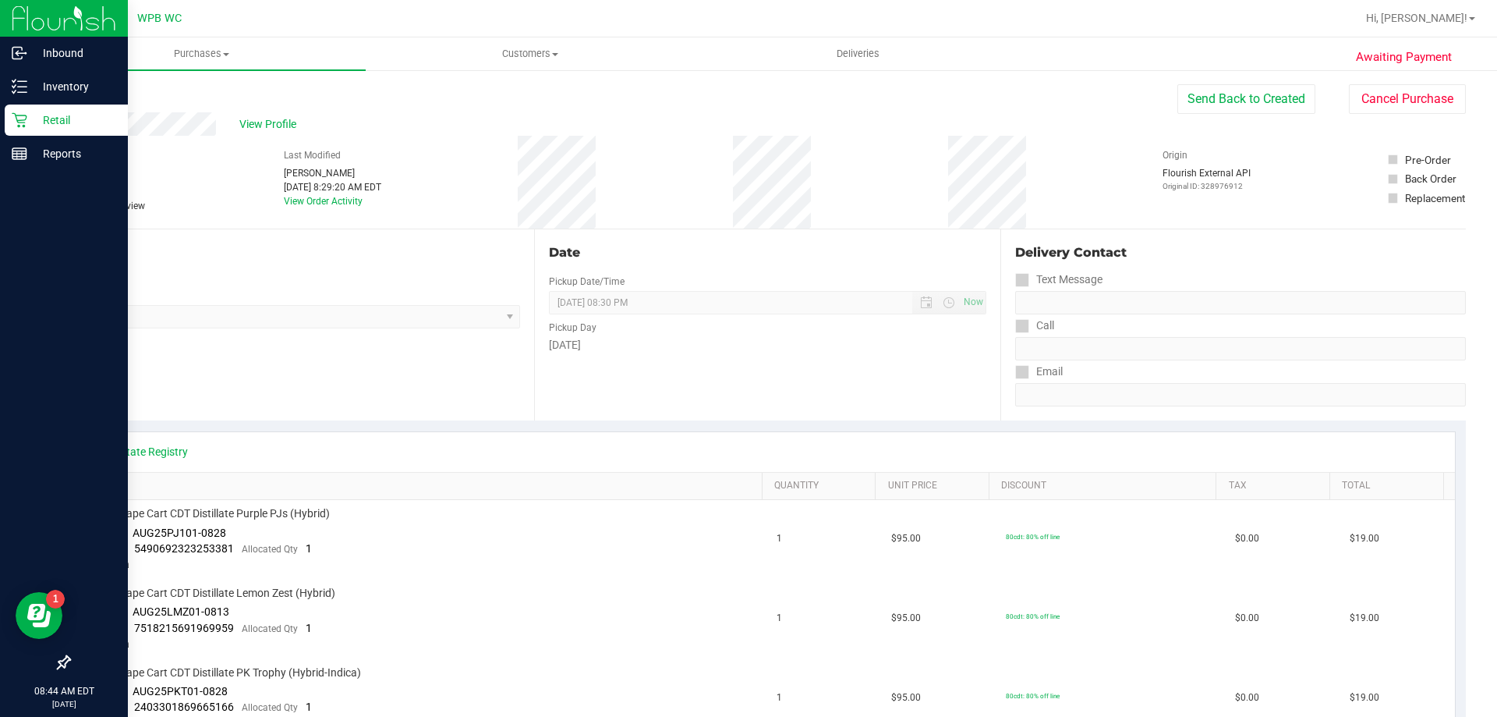
click at [52, 116] on p "Retail" at bounding box center [74, 120] width 94 height 19
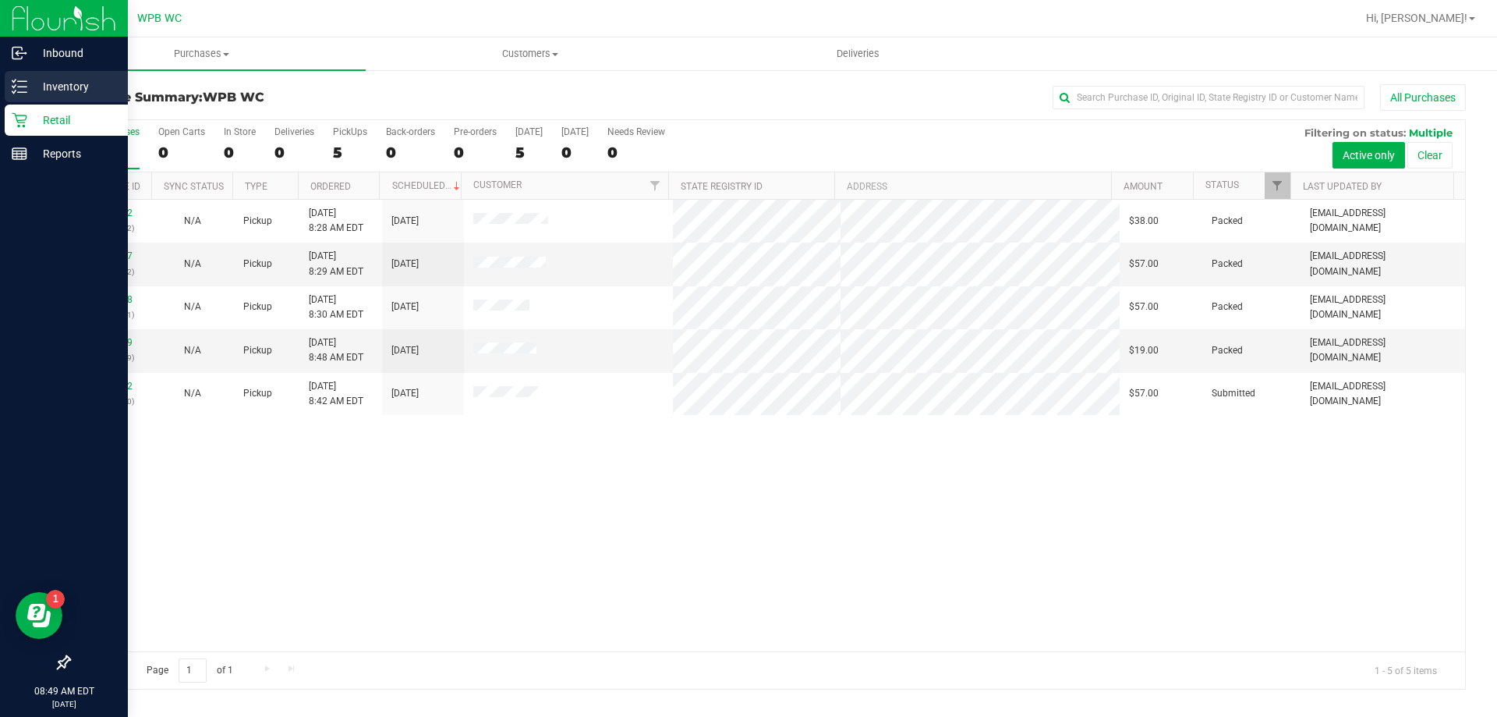
click at [37, 88] on p "Inventory" at bounding box center [74, 86] width 94 height 19
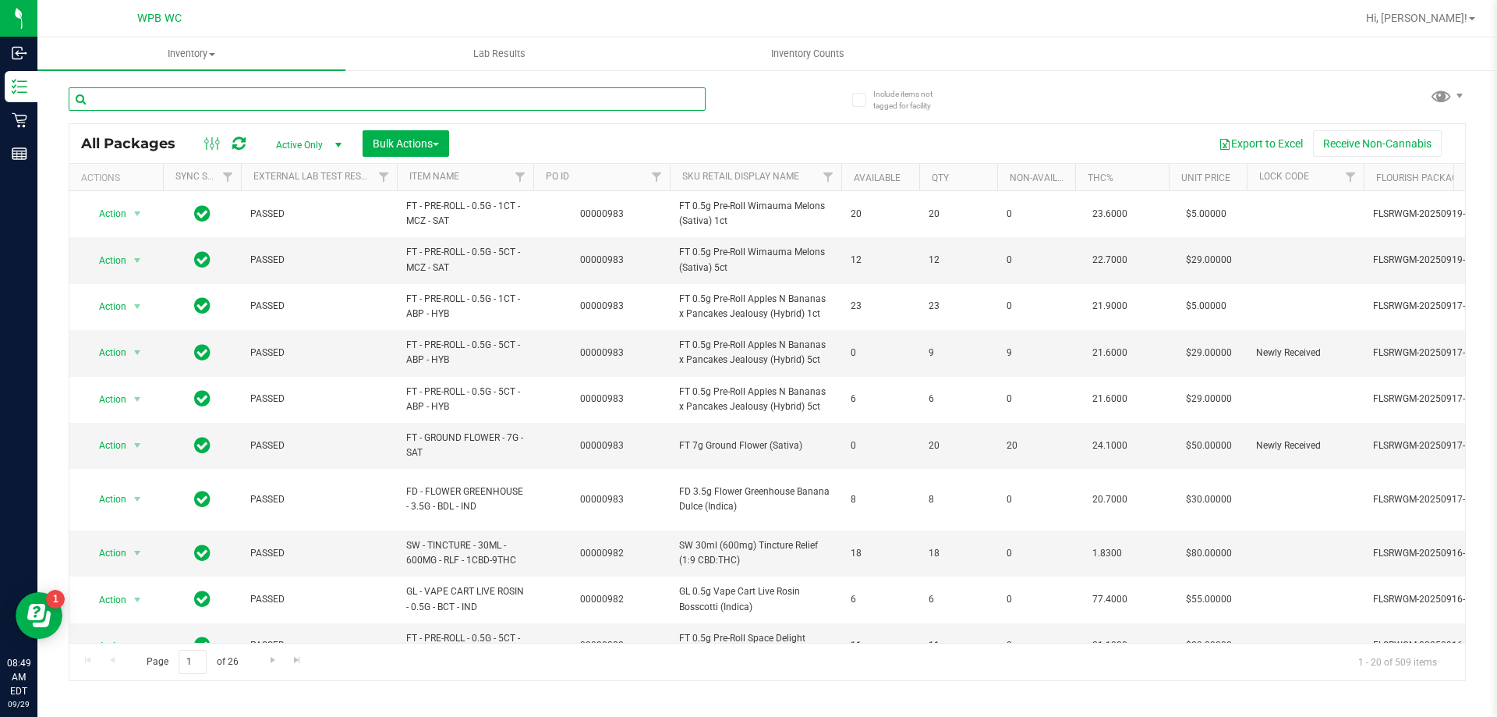
click at [191, 97] on input "text" at bounding box center [387, 98] width 637 height 23
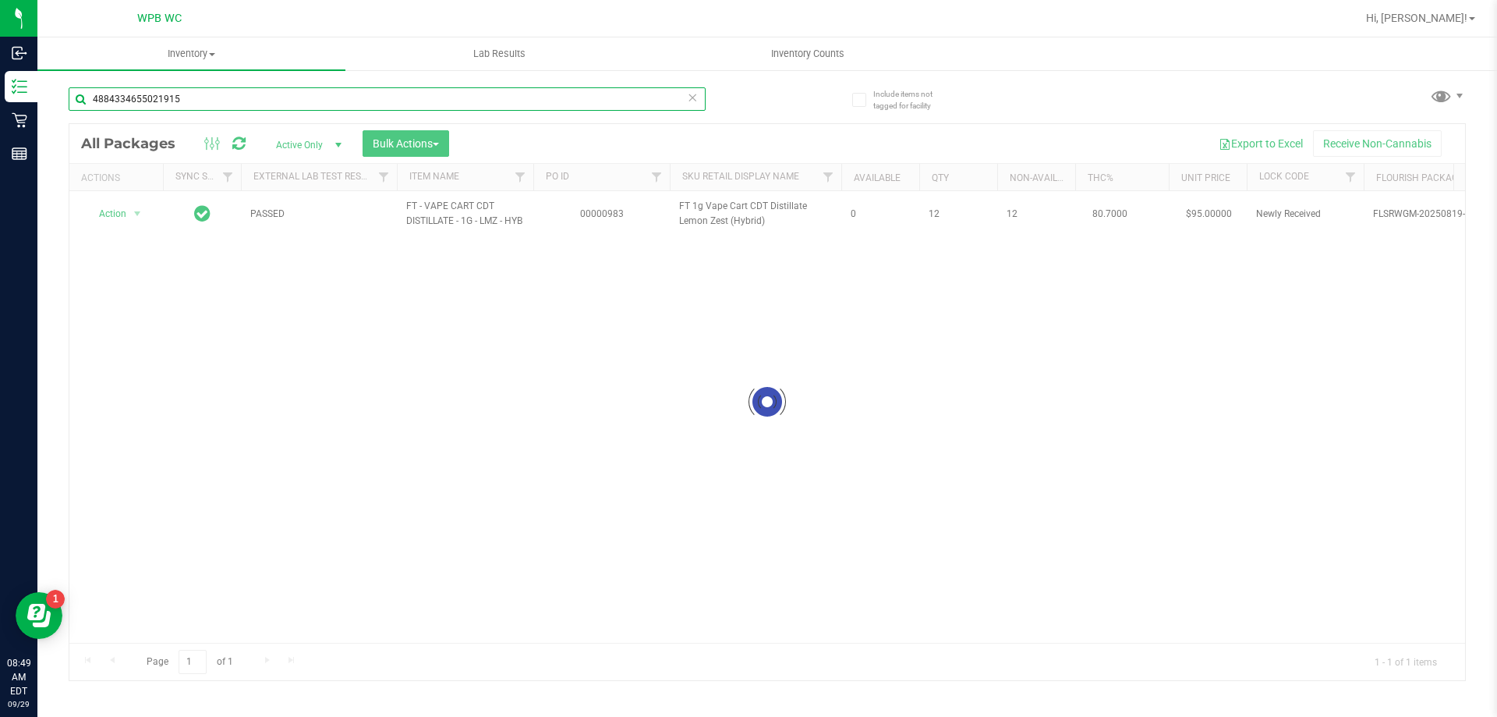
type input "4884334655021915"
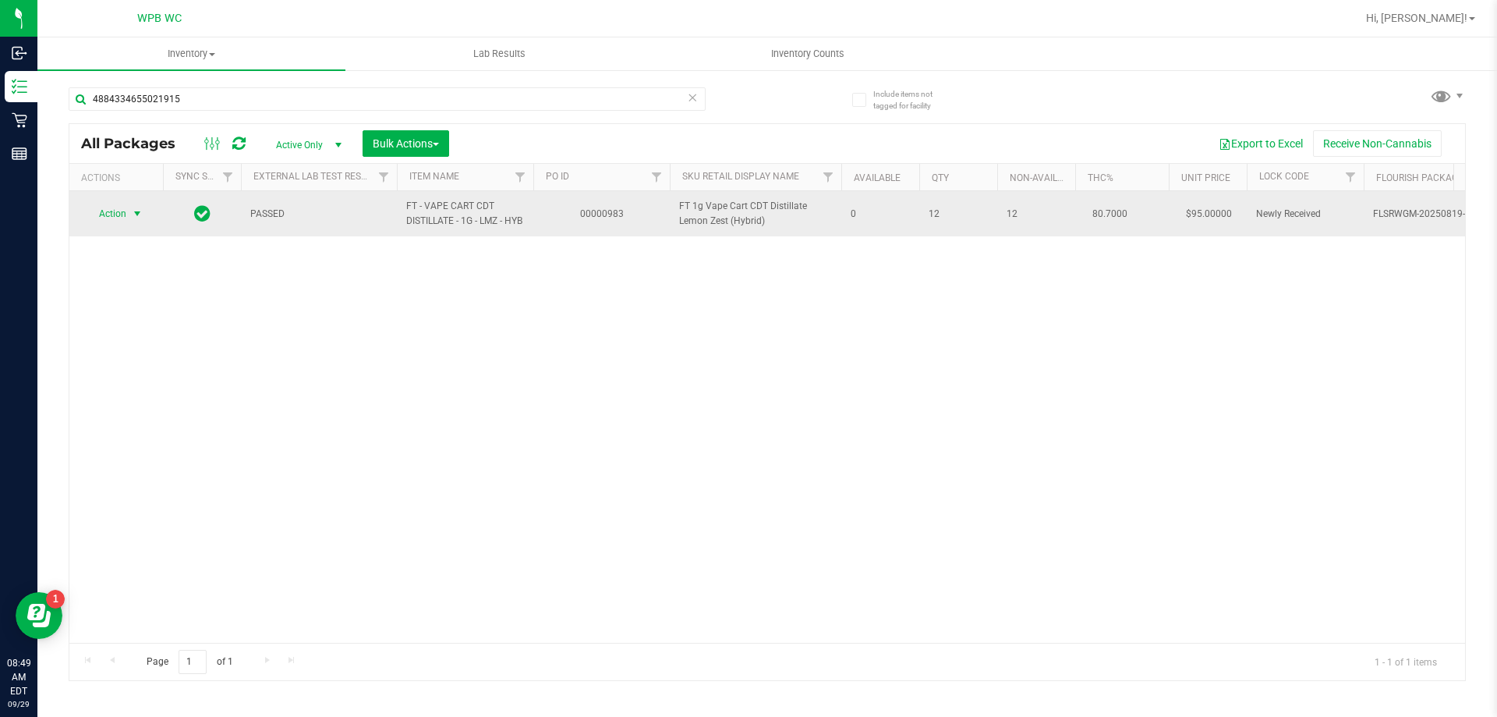
click at [133, 220] on span "select" at bounding box center [137, 213] width 12 height 12
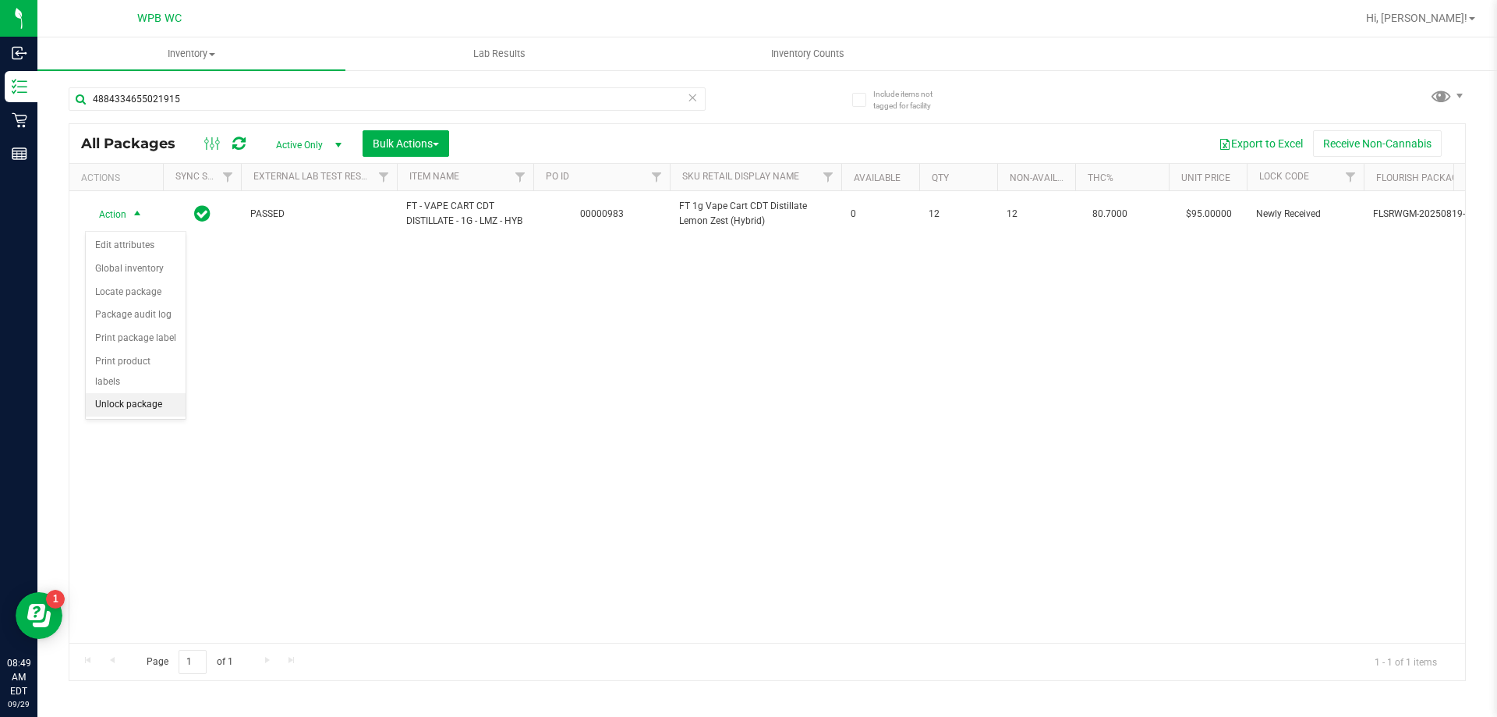
click at [163, 393] on li "Unlock package" at bounding box center [136, 404] width 100 height 23
